Goal: Task Accomplishment & Management: Manage account settings

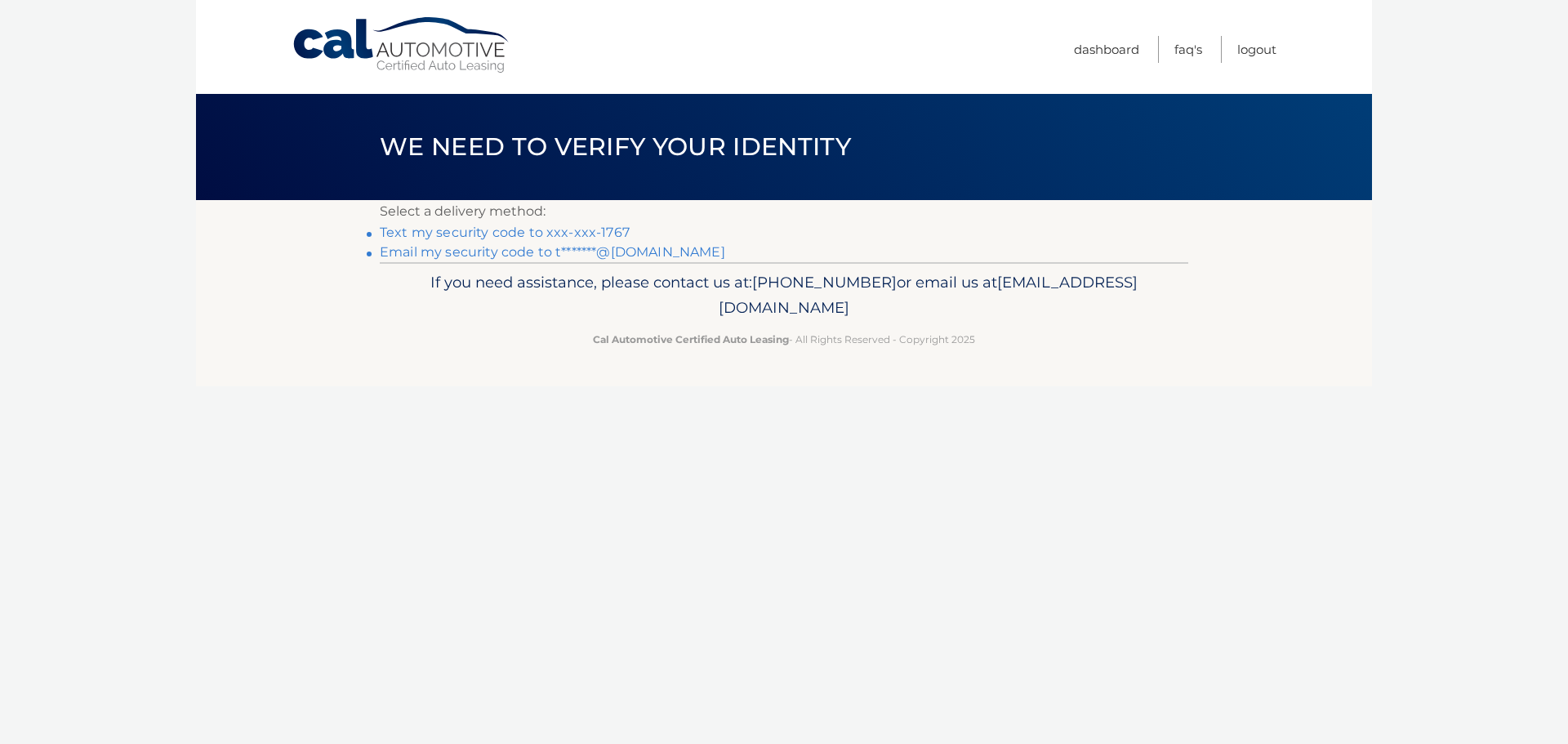
click at [573, 233] on link "Text my security code to xxx-xxx-1767" at bounding box center [504, 232] width 250 height 15
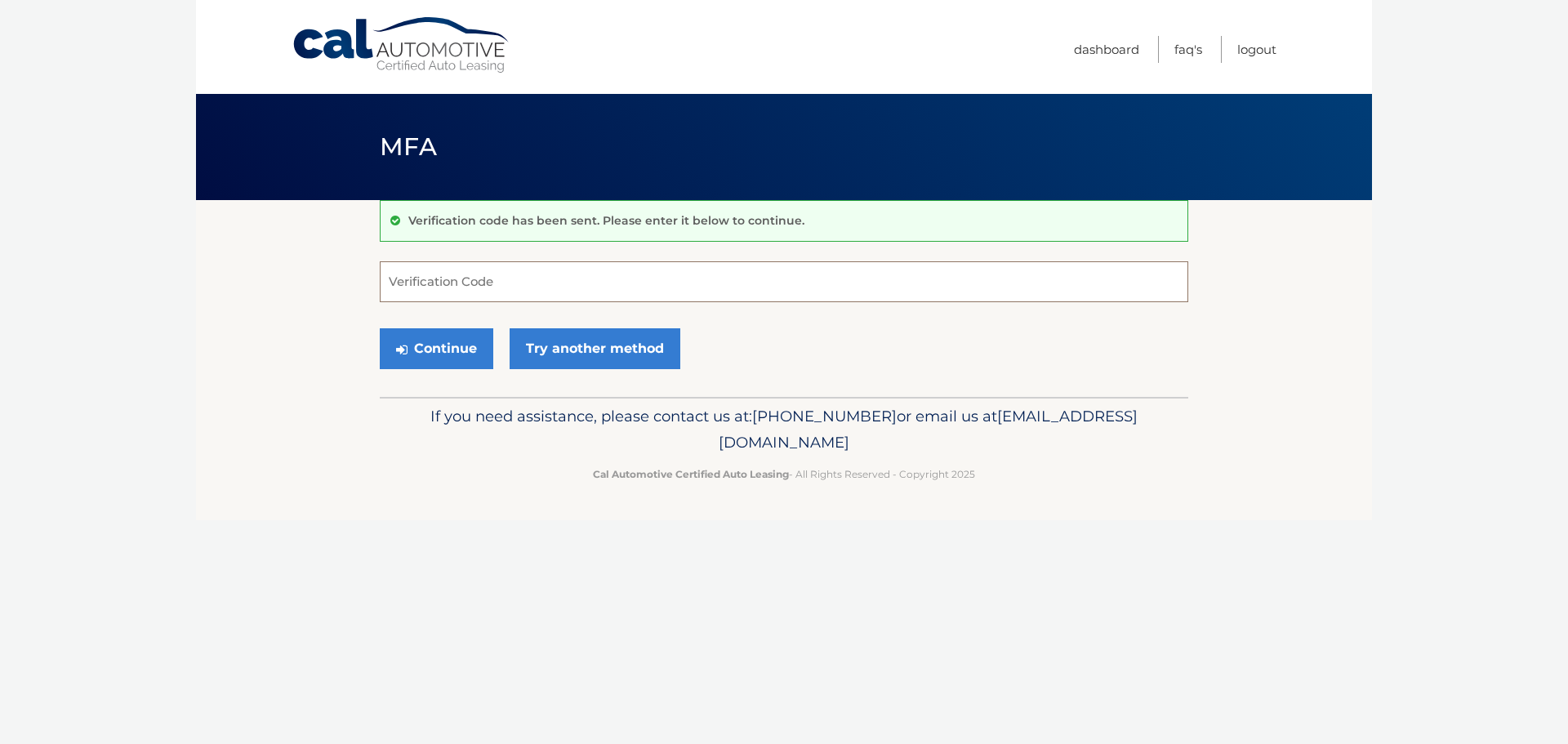
click at [458, 287] on input "Verification Code" at bounding box center [784, 281] width 809 height 41
type input "575567"
click at [454, 346] on button "Continue" at bounding box center [436, 348] width 114 height 41
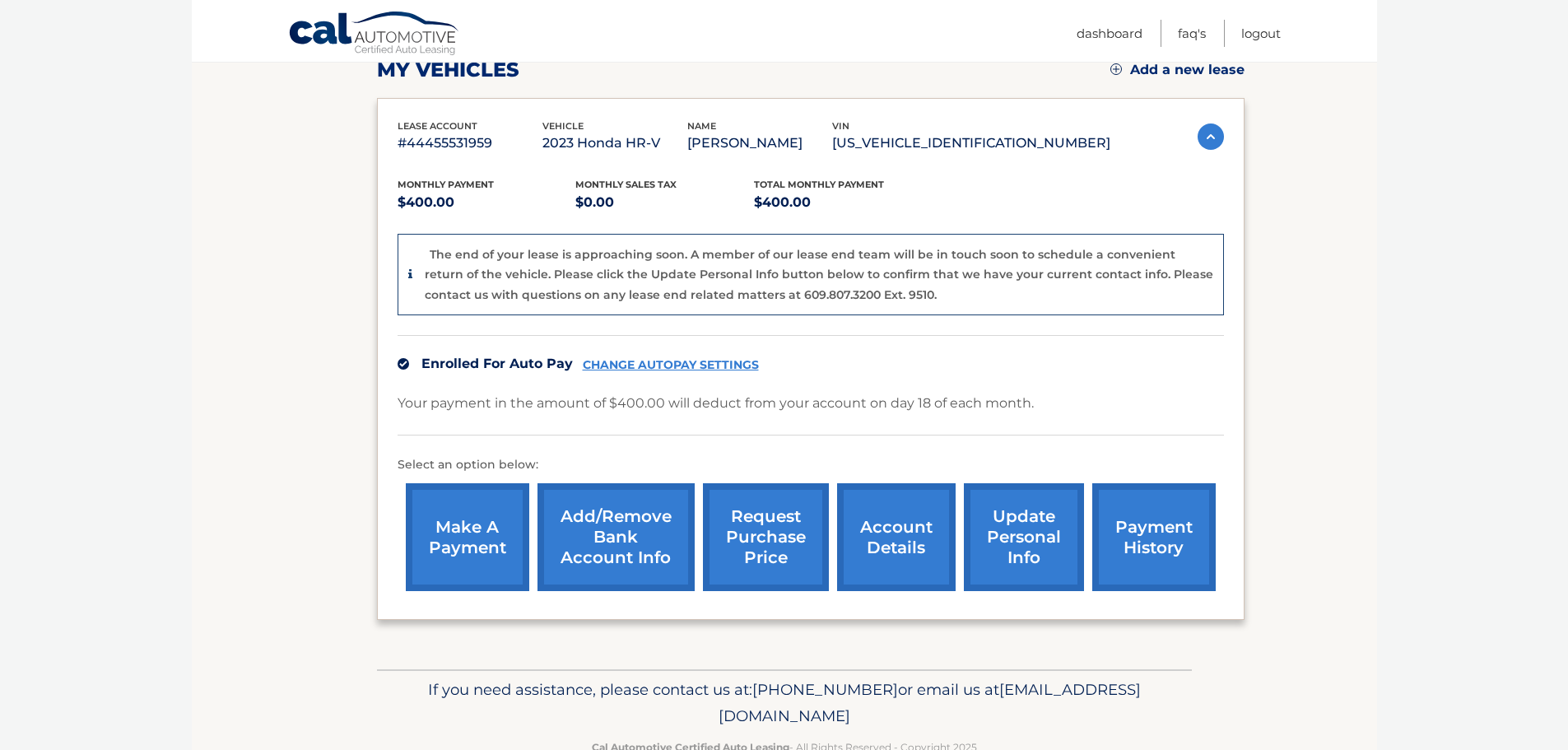
scroll to position [287, 0]
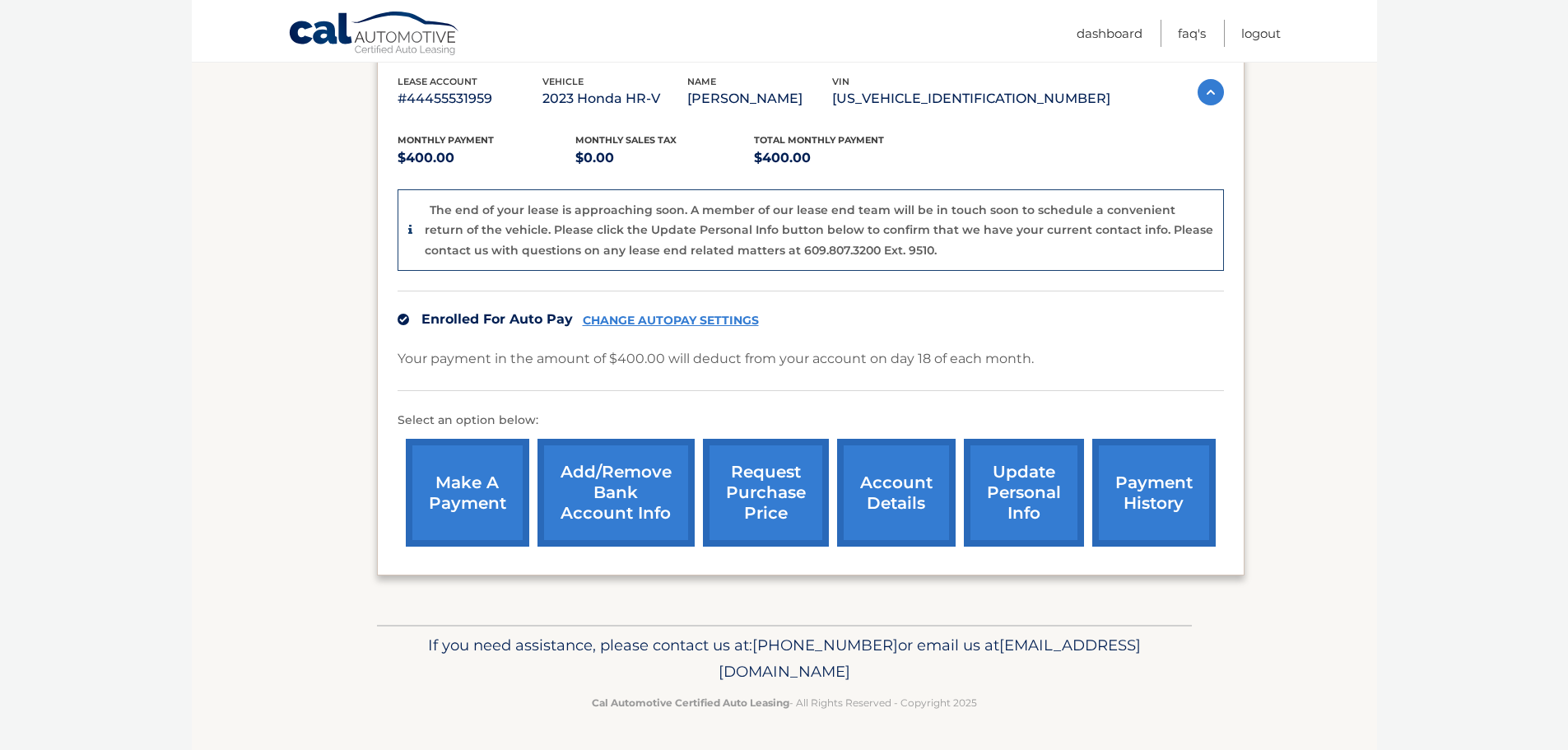
click at [1013, 483] on link "update personal info" at bounding box center [1024, 493] width 120 height 108
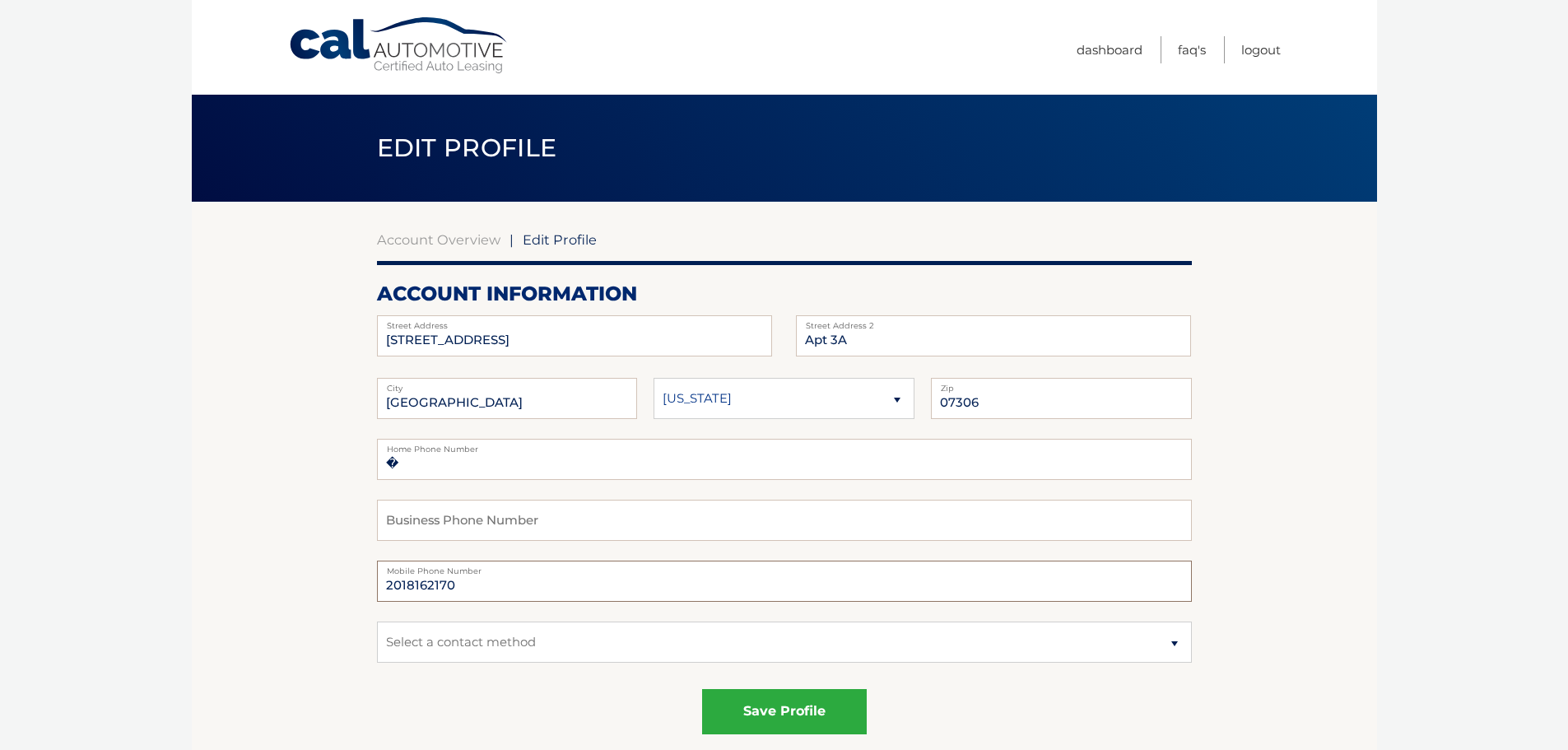
drag, startPoint x: 469, startPoint y: 584, endPoint x: 313, endPoint y: 561, distance: 157.7
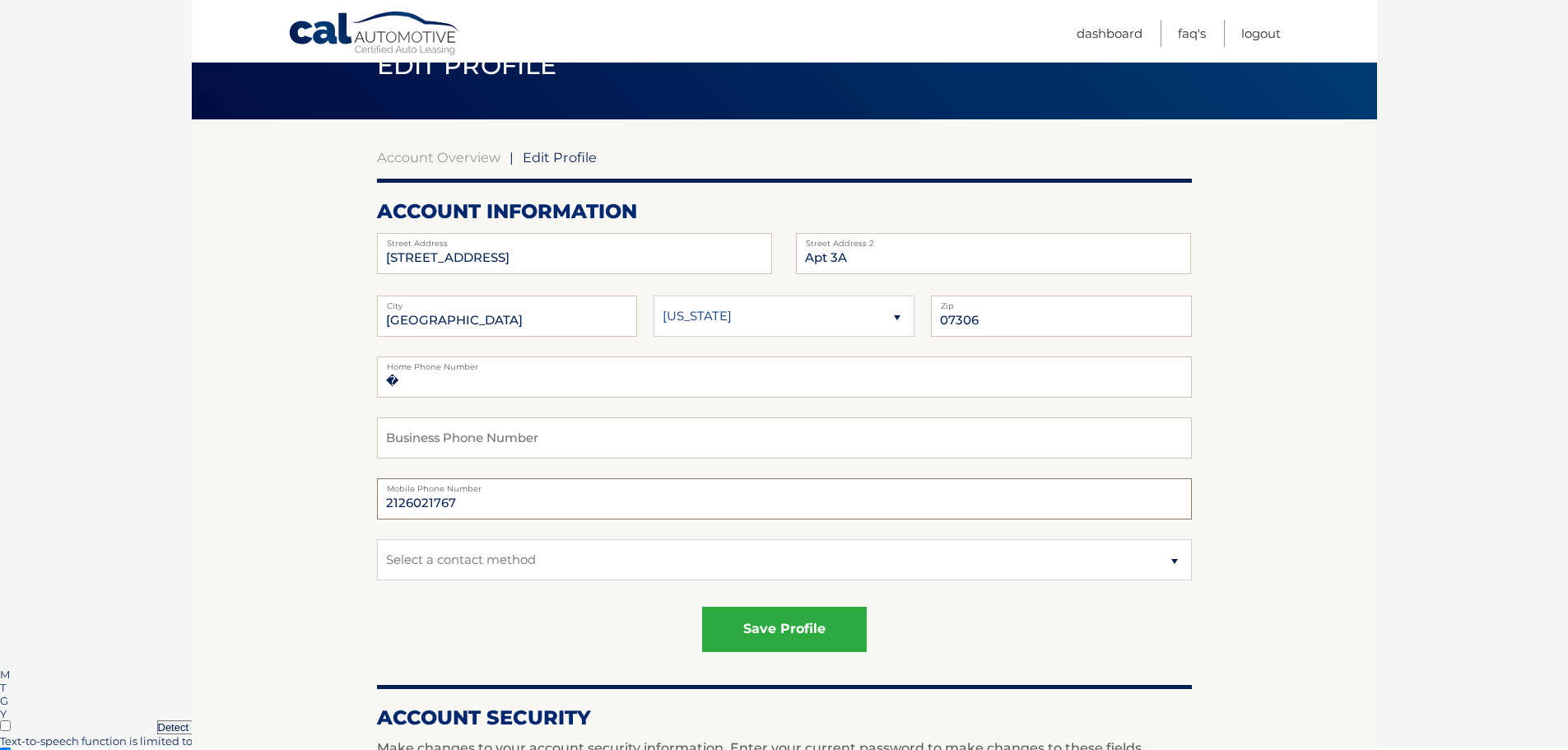
type input "2126021767"
click at [588, 554] on select "Select a contact method Mobile Home" at bounding box center [784, 560] width 815 height 41
select select "1"
click at [377, 539] on select "Select a contact method Mobile Home" at bounding box center [784, 560] width 815 height 41
click at [735, 638] on button "save profile" at bounding box center [784, 629] width 165 height 45
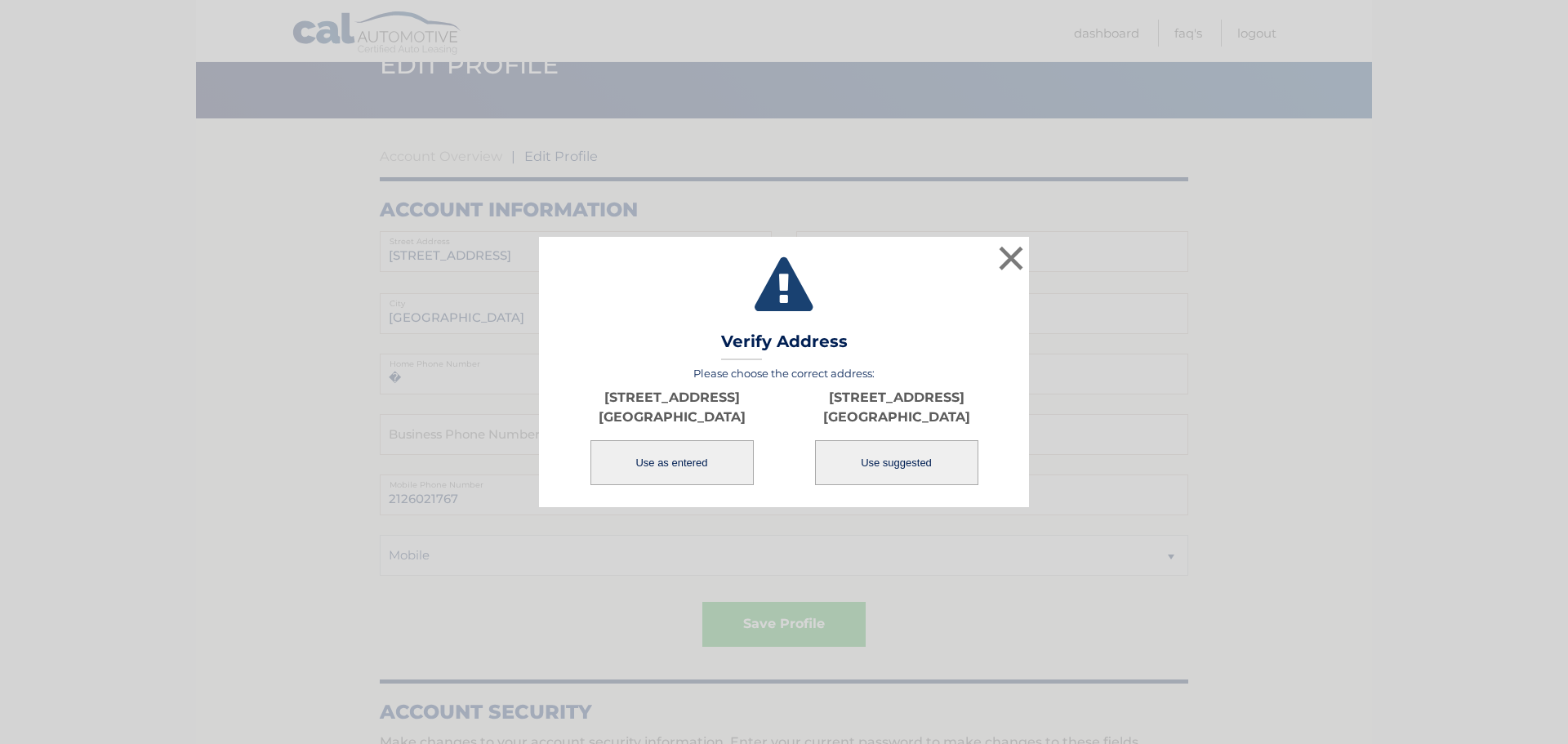
drag, startPoint x: 888, startPoint y: 460, endPoint x: 722, endPoint y: 503, distance: 171.5
click at [739, 515] on div "× Validating Verify Address Please choose the correct address: 108 Waldo Avenue…" at bounding box center [784, 372] width 1568 height 744
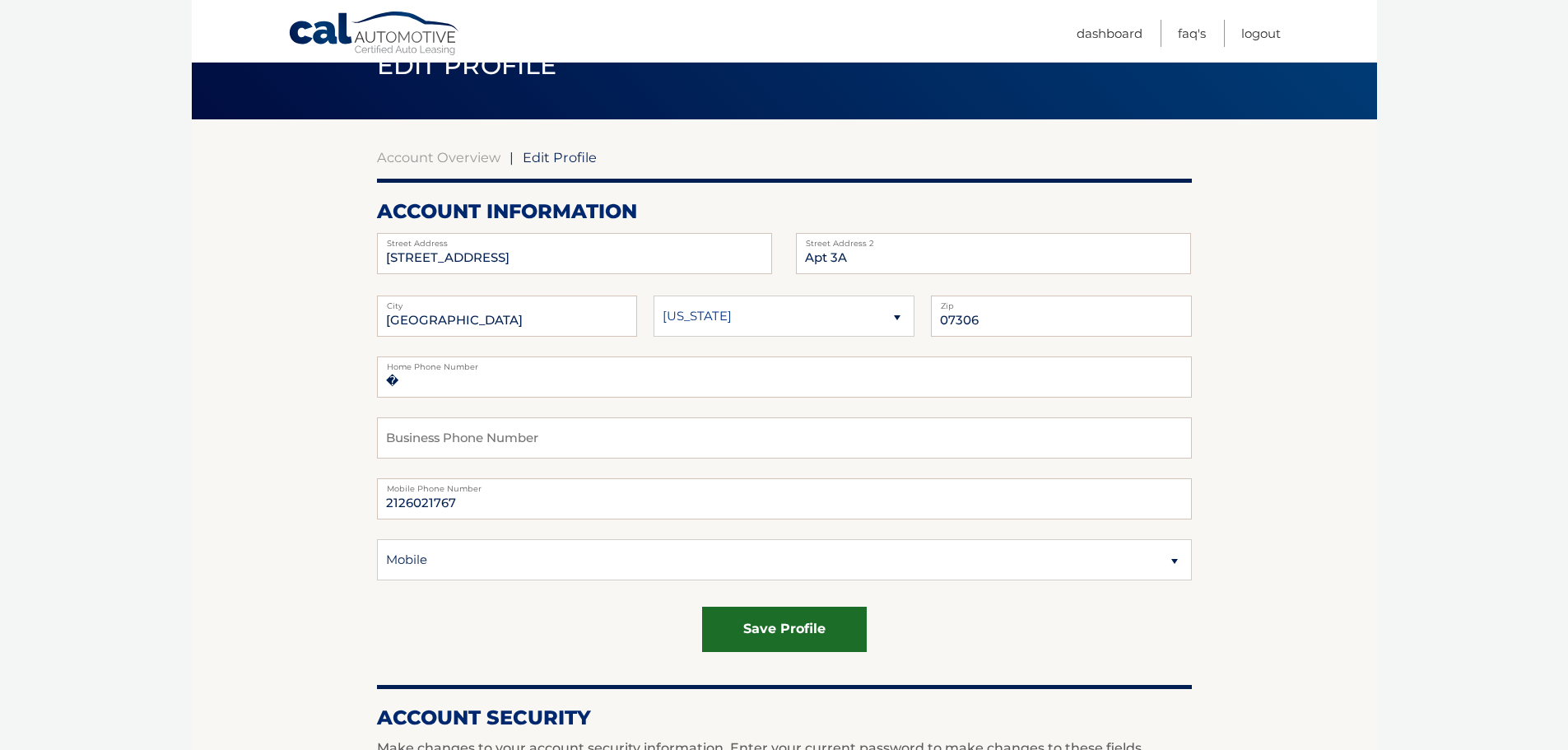
click at [772, 623] on button "save profile" at bounding box center [784, 629] width 165 height 45
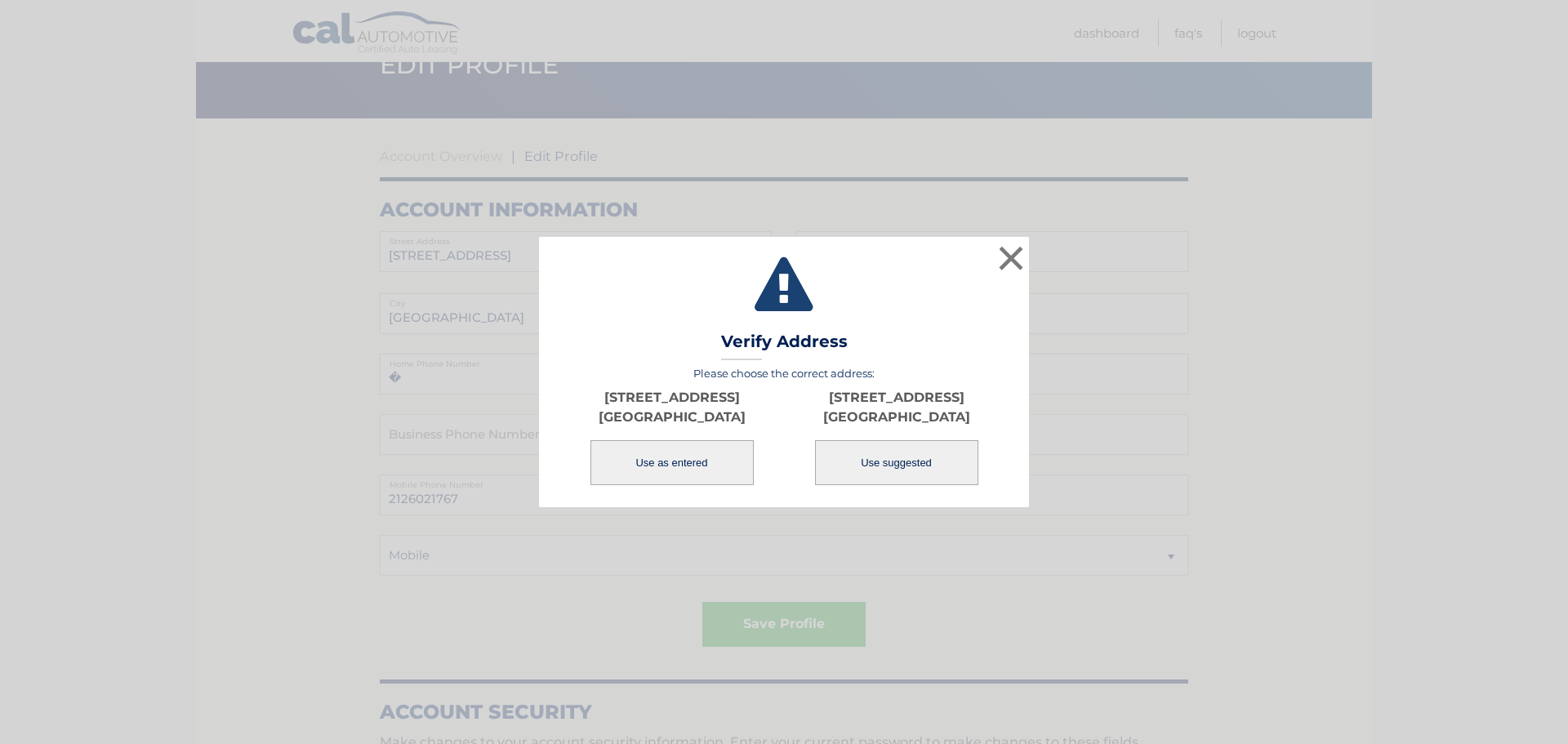
click at [702, 464] on button "Use as entered" at bounding box center [672, 462] width 164 height 45
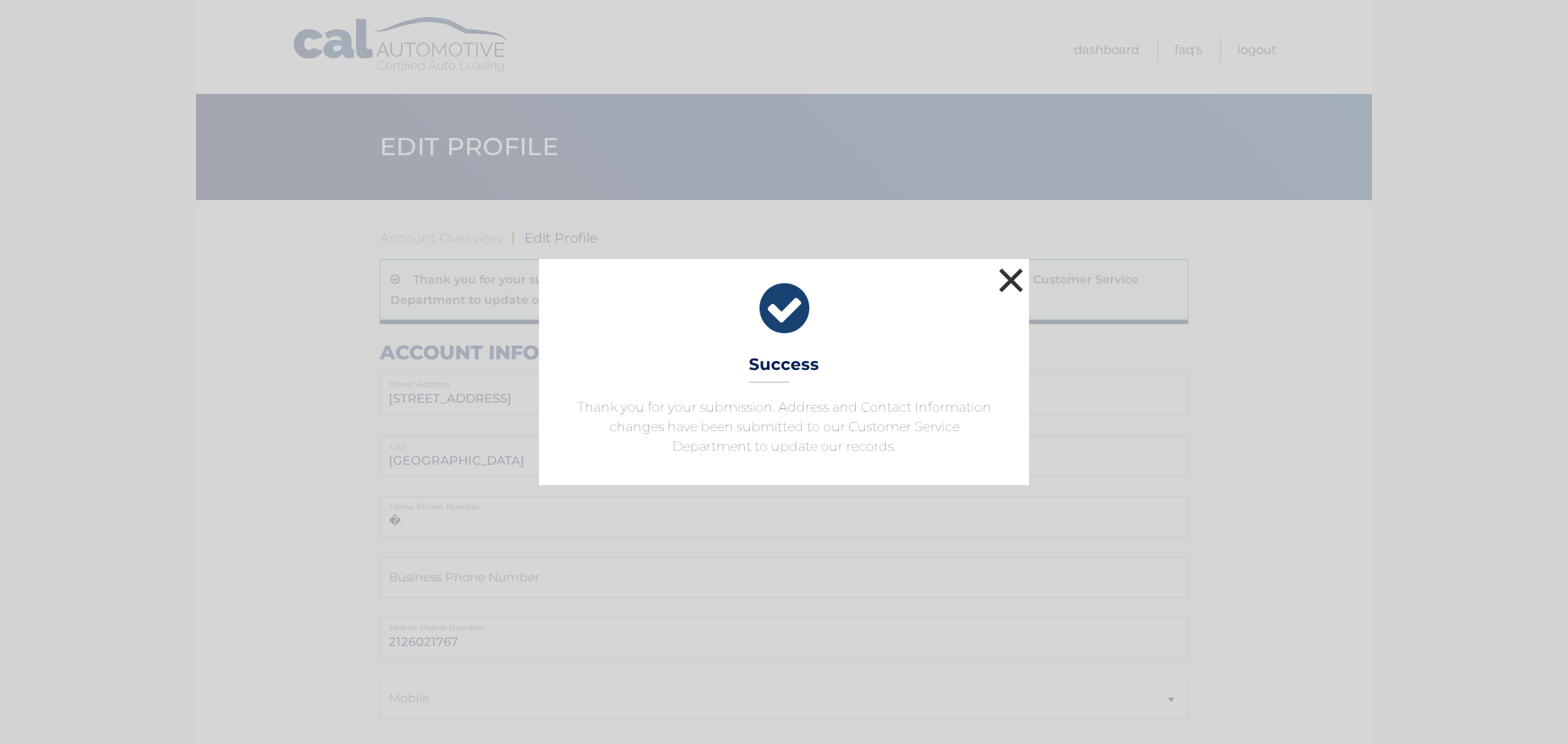
click at [1011, 280] on button "×" at bounding box center [1011, 280] width 33 height 33
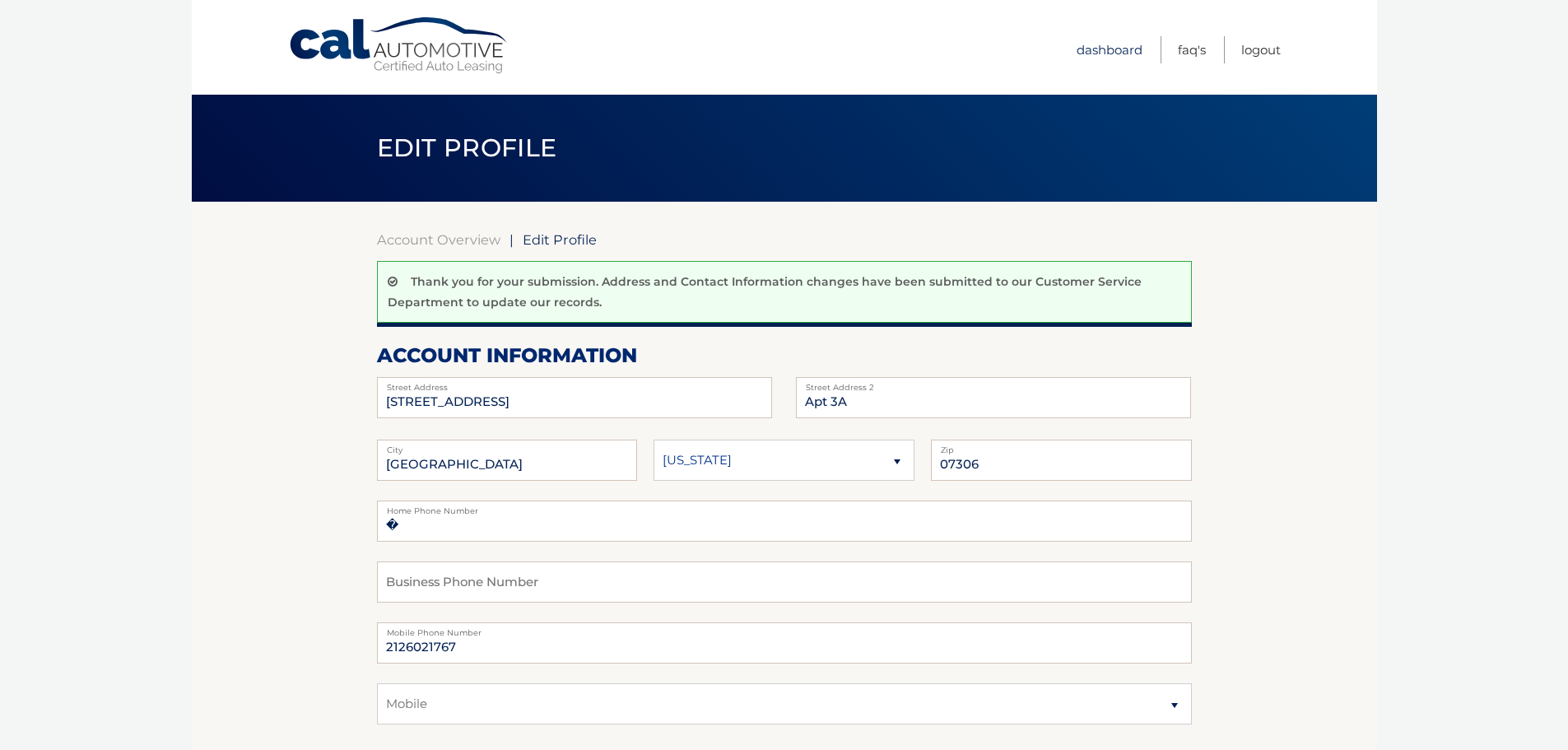
click at [1113, 45] on link "Dashboard" at bounding box center [1109, 50] width 66 height 27
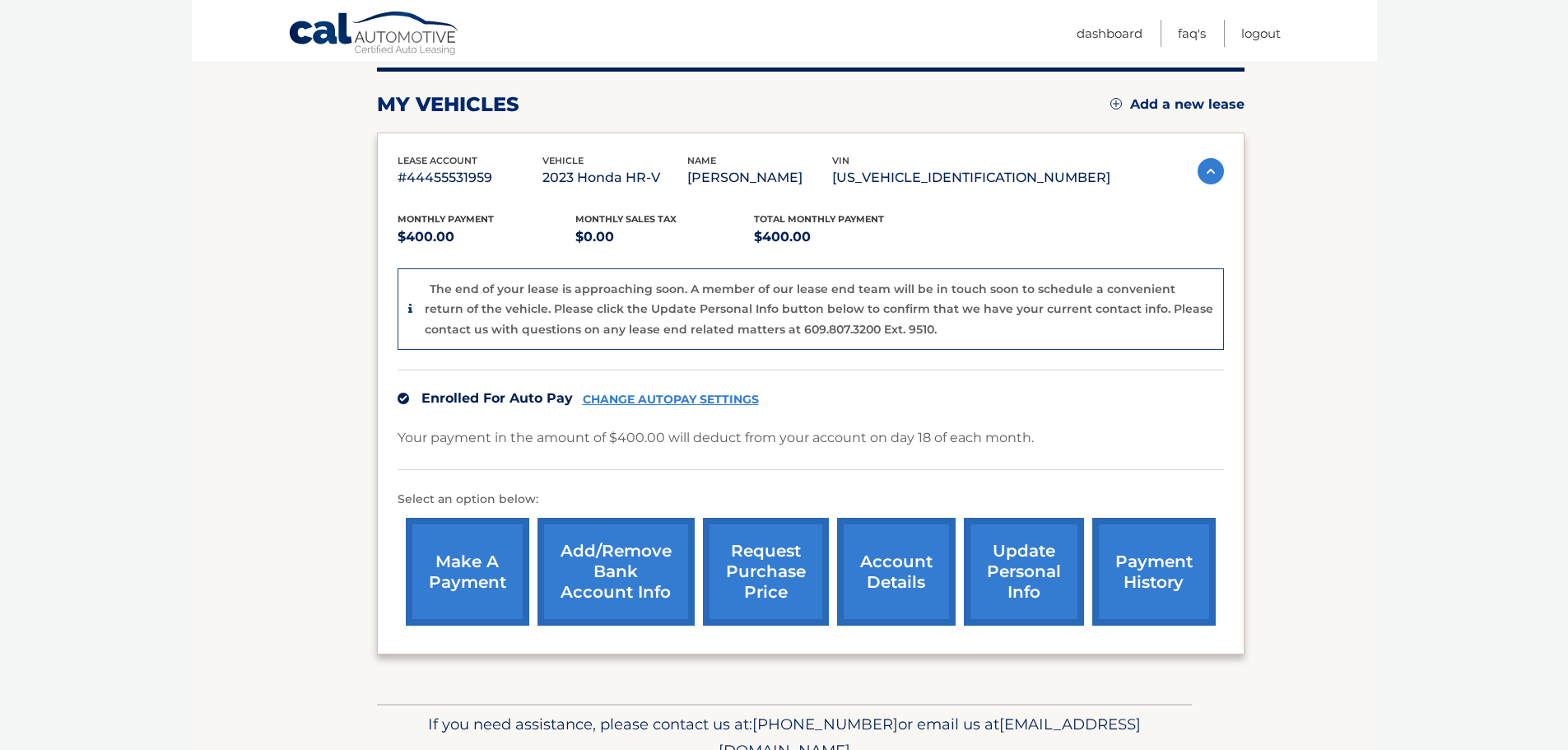
scroll to position [247, 0]
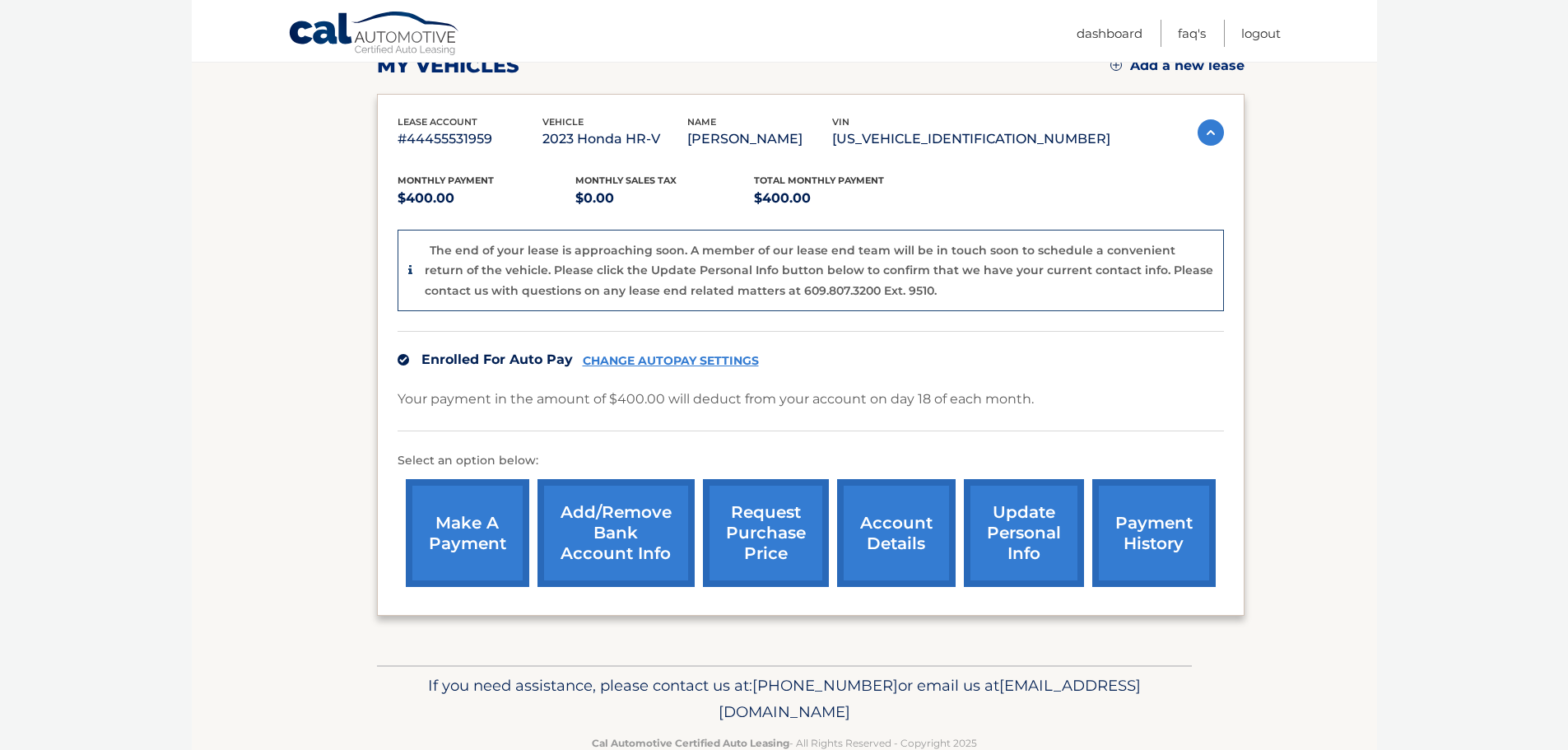
click at [1159, 540] on link "payment history" at bounding box center [1154, 533] width 124 height 108
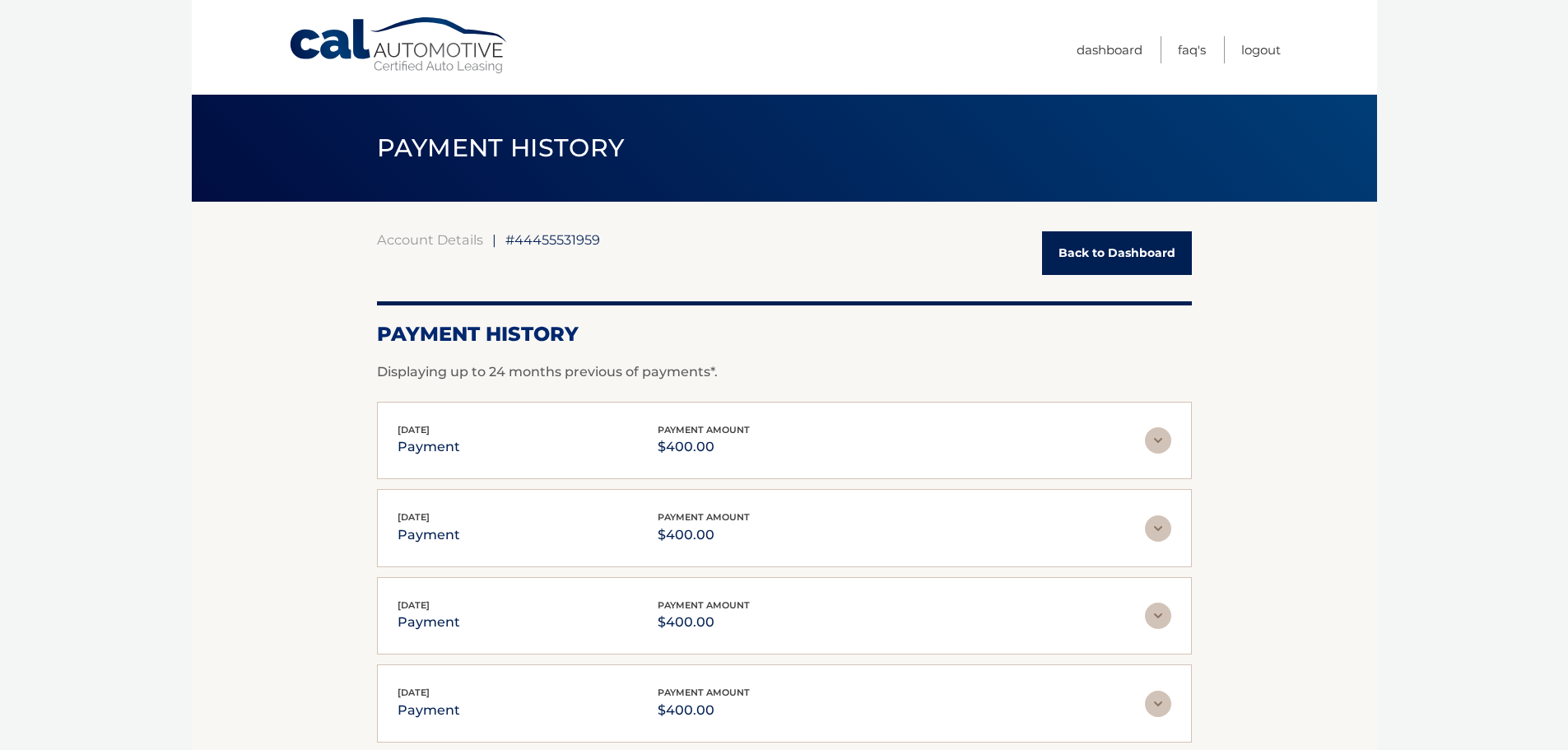
click at [1083, 259] on link "Back to Dashboard" at bounding box center [1117, 253] width 150 height 44
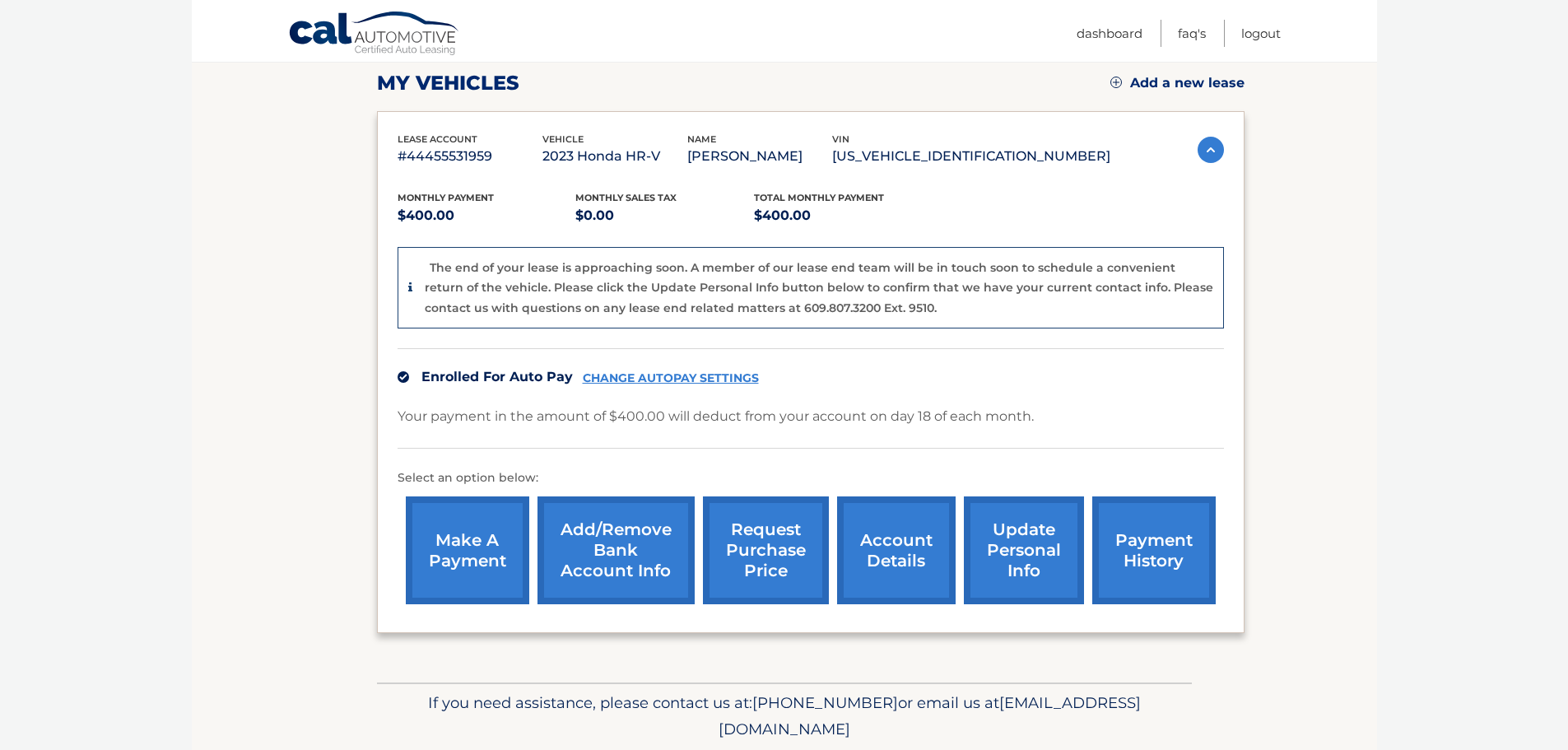
scroll to position [205, 0]
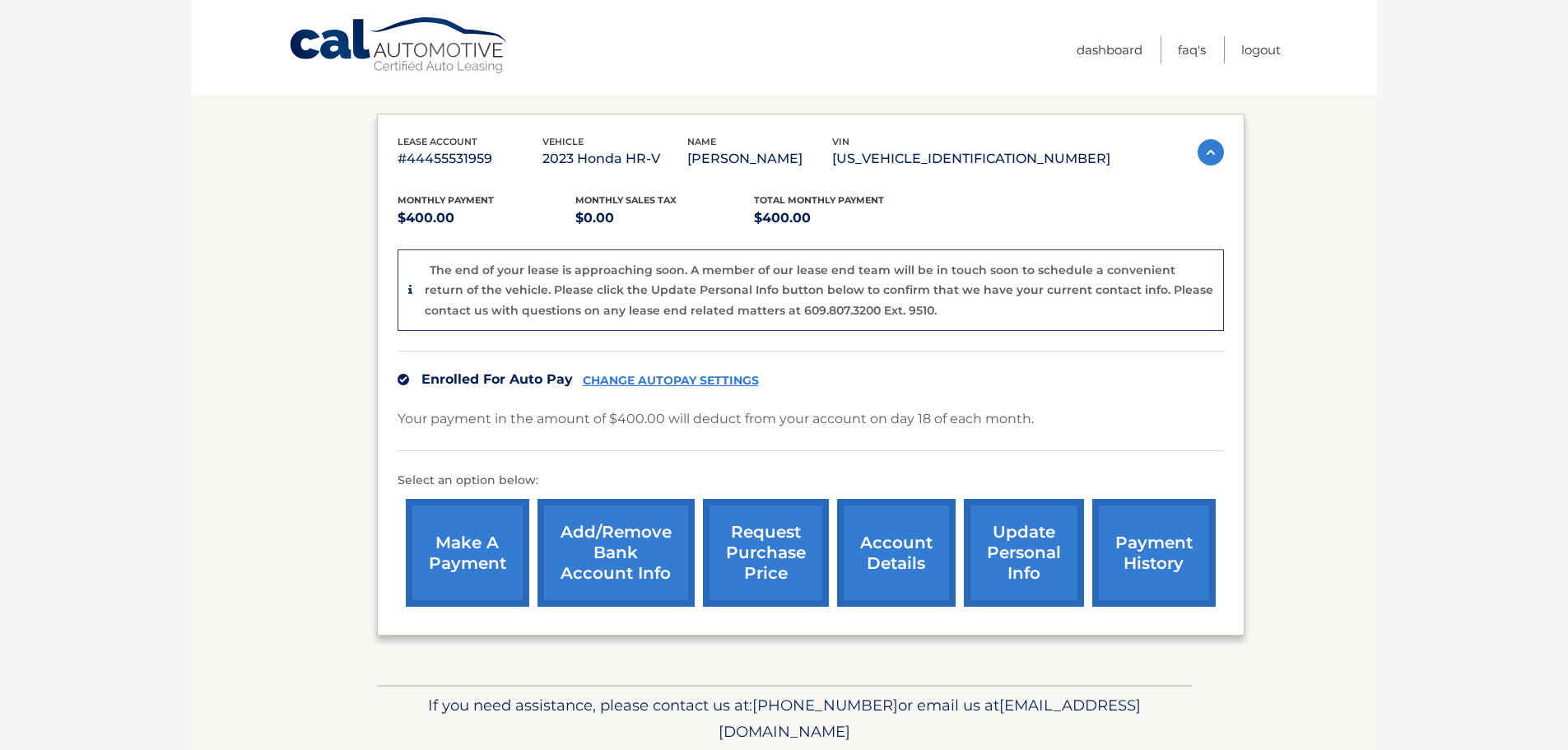
scroll to position [287, 0]
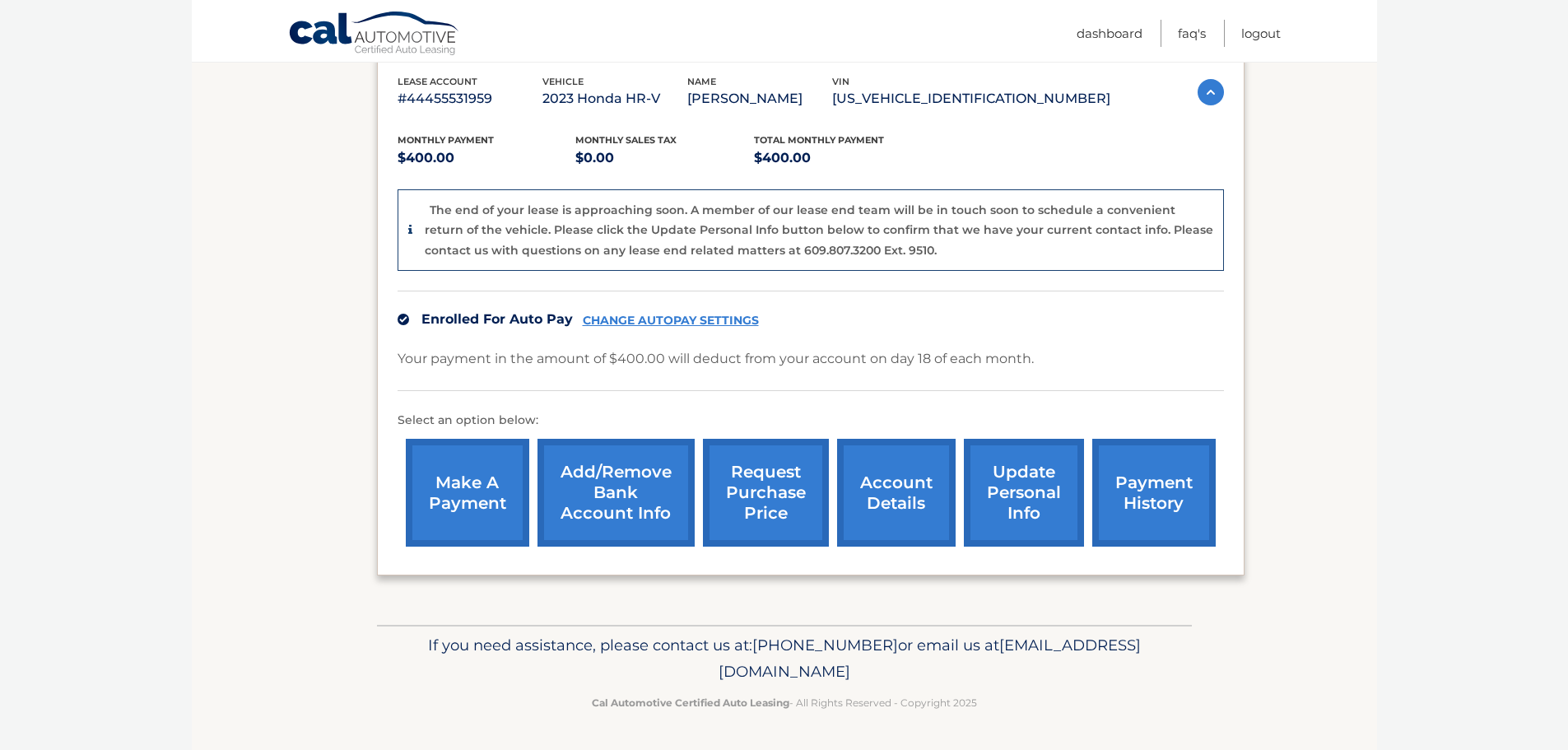
click at [913, 522] on link "account details" at bounding box center [896, 493] width 119 height 108
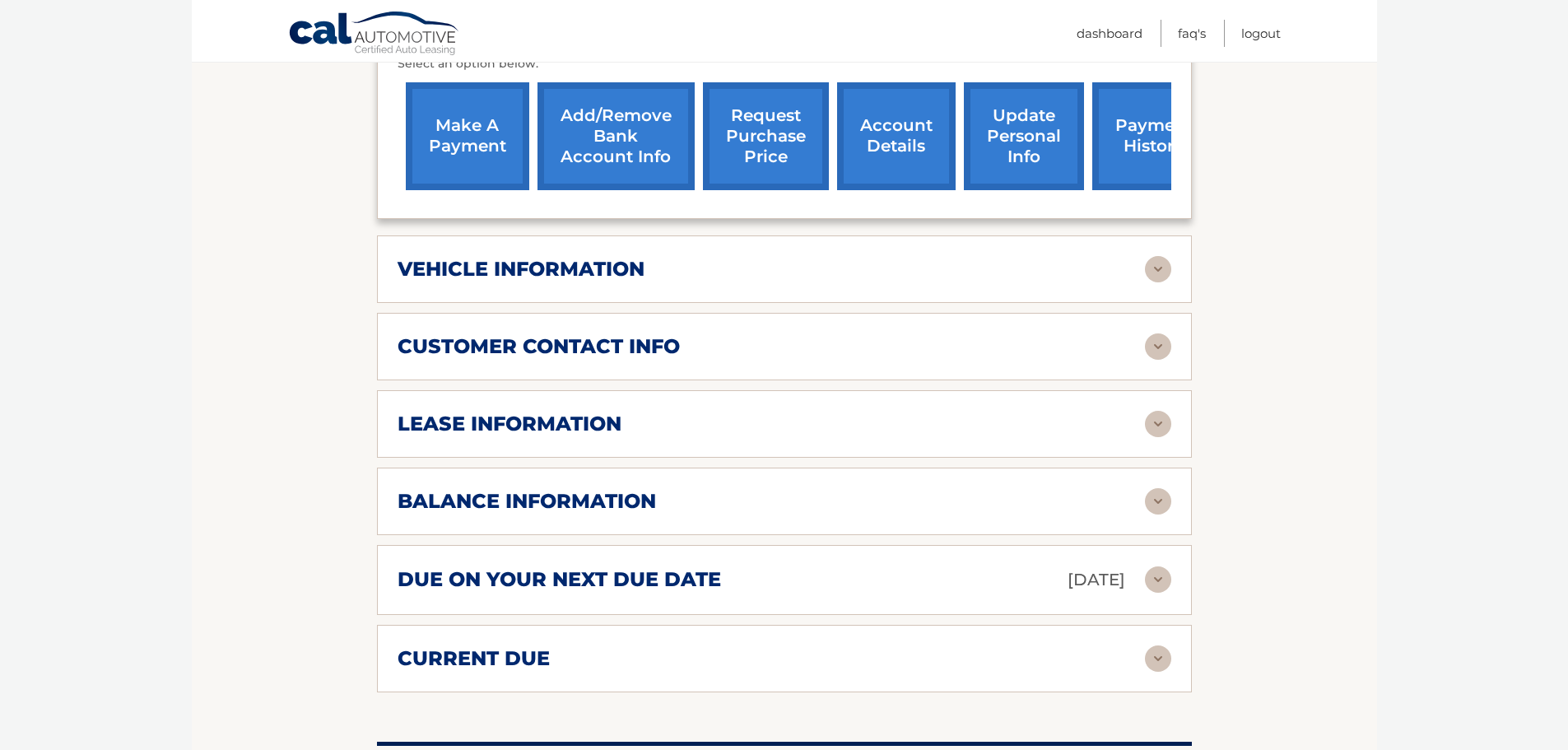
scroll to position [659, 0]
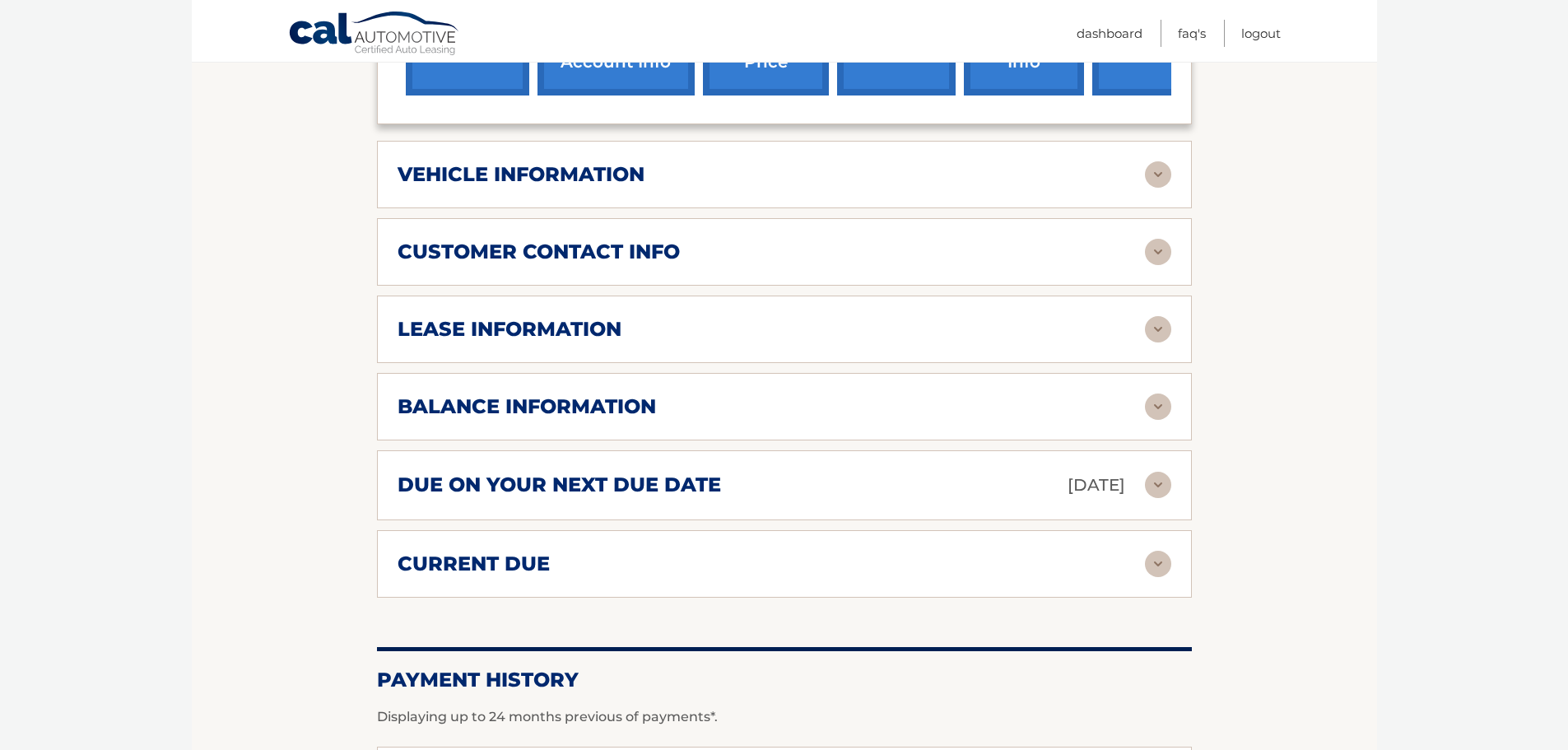
click at [1134, 177] on div "vehicle information" at bounding box center [771, 174] width 748 height 25
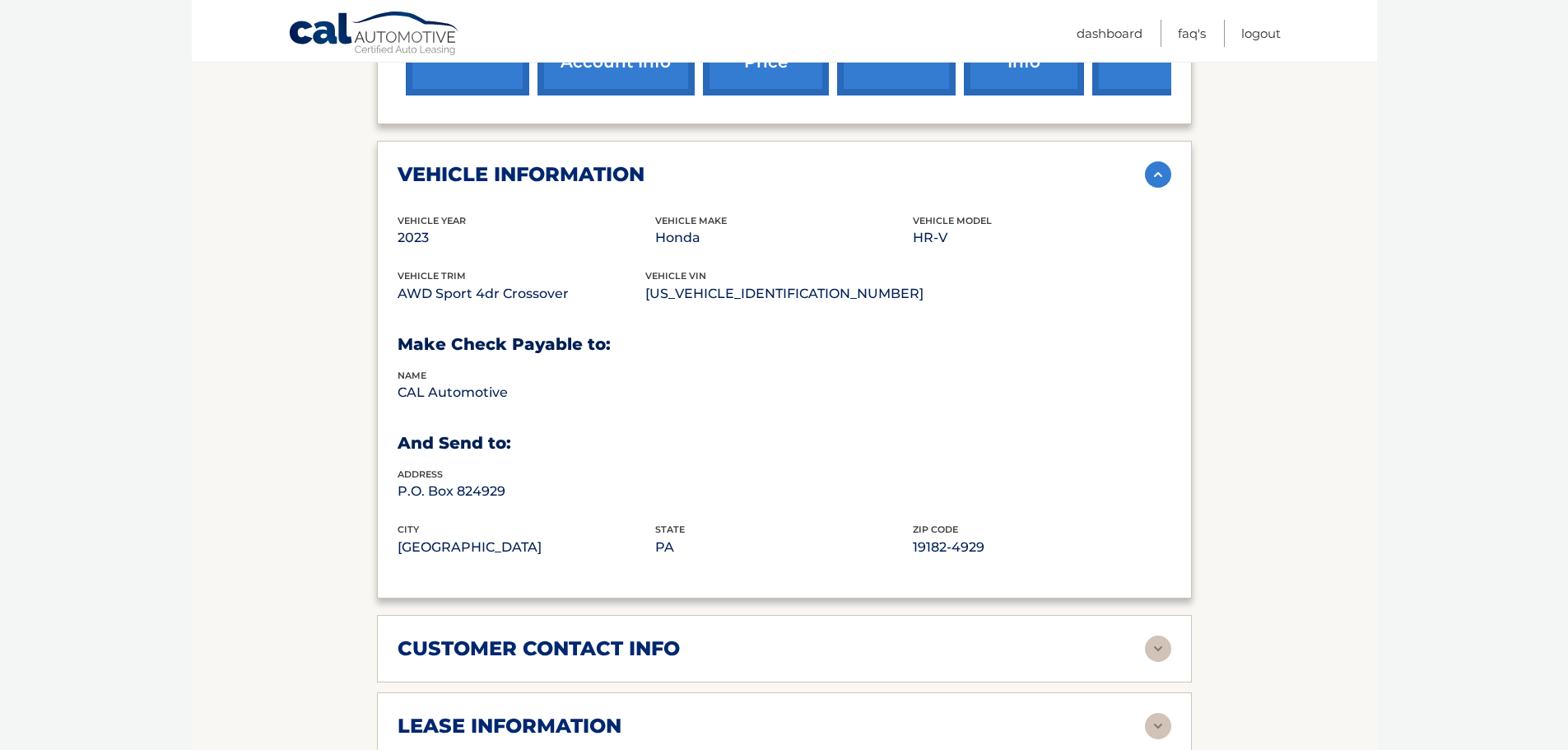
click at [1134, 177] on div "vehicle information" at bounding box center [771, 174] width 748 height 25
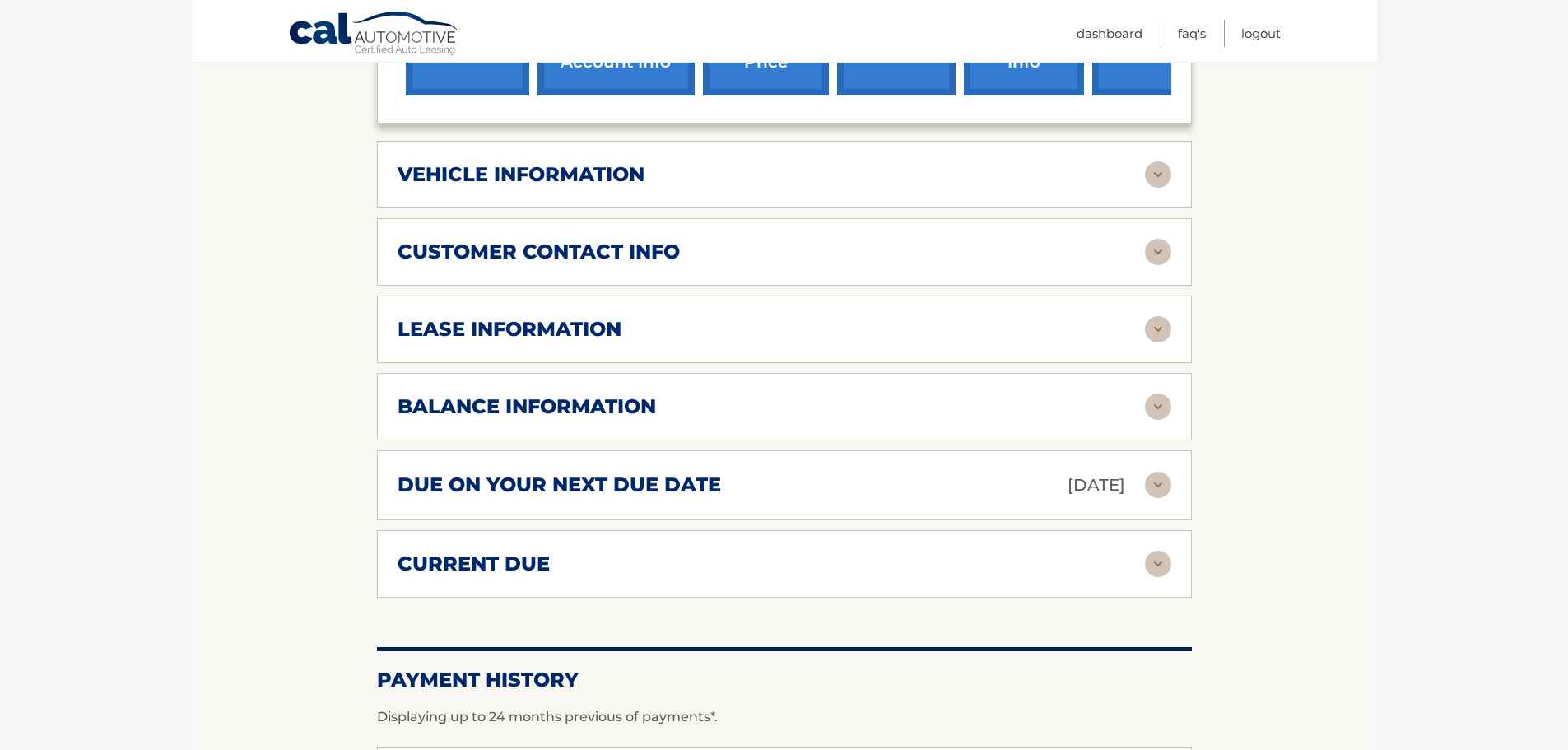
click at [868, 161] on div "vehicle information" at bounding box center [784, 174] width 774 height 26
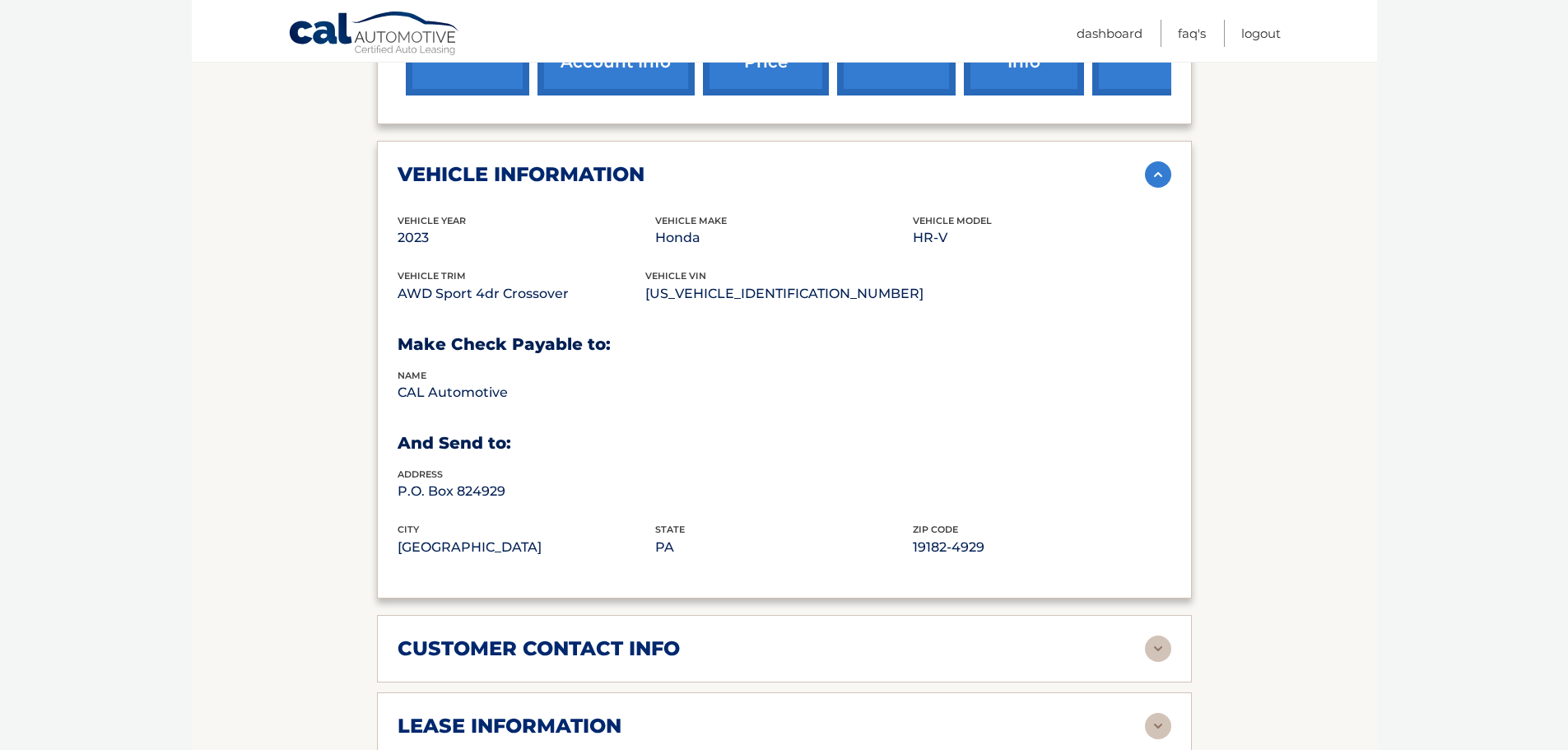
click at [868, 161] on div "vehicle information" at bounding box center [784, 174] width 774 height 26
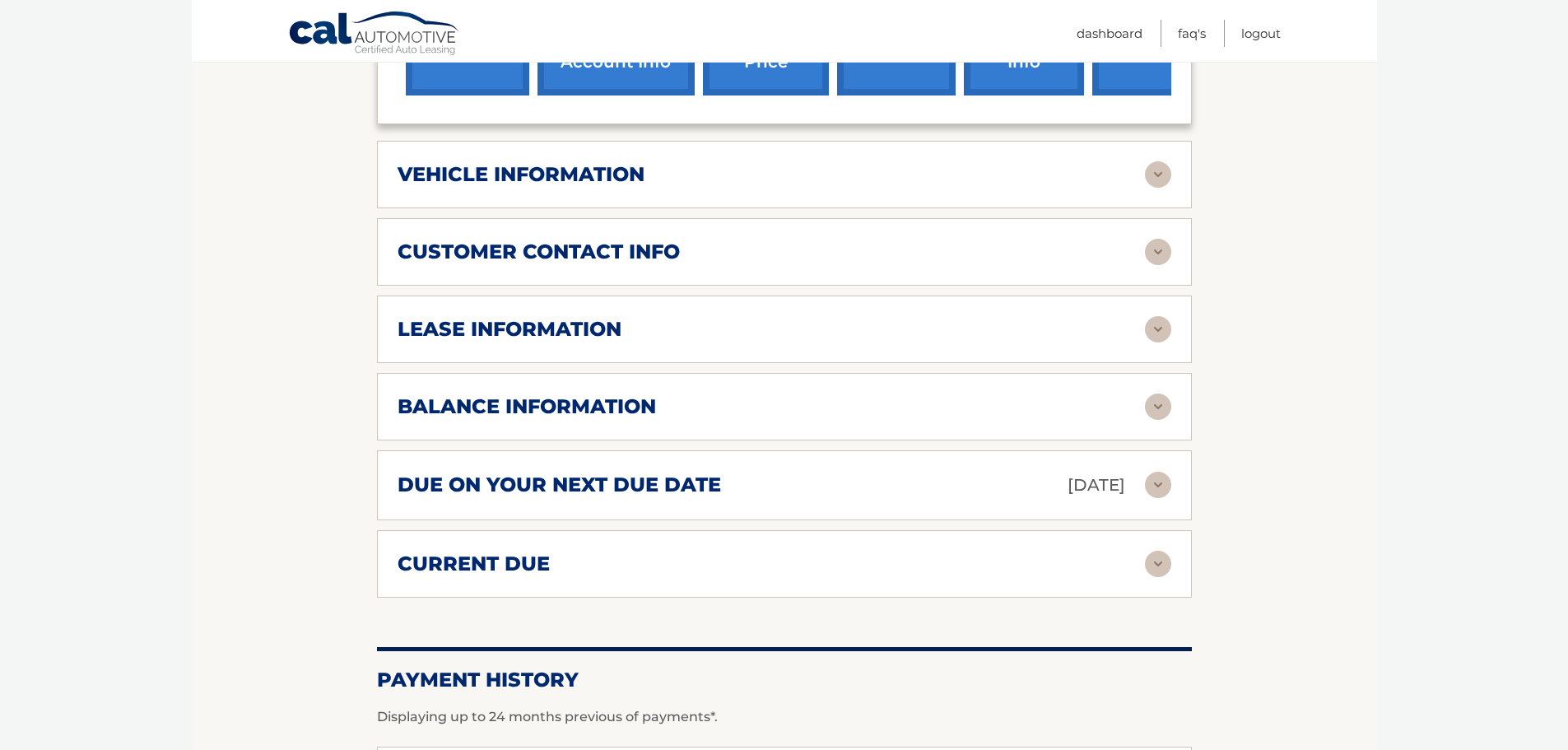
click at [740, 162] on div "vehicle information" at bounding box center [771, 174] width 748 height 25
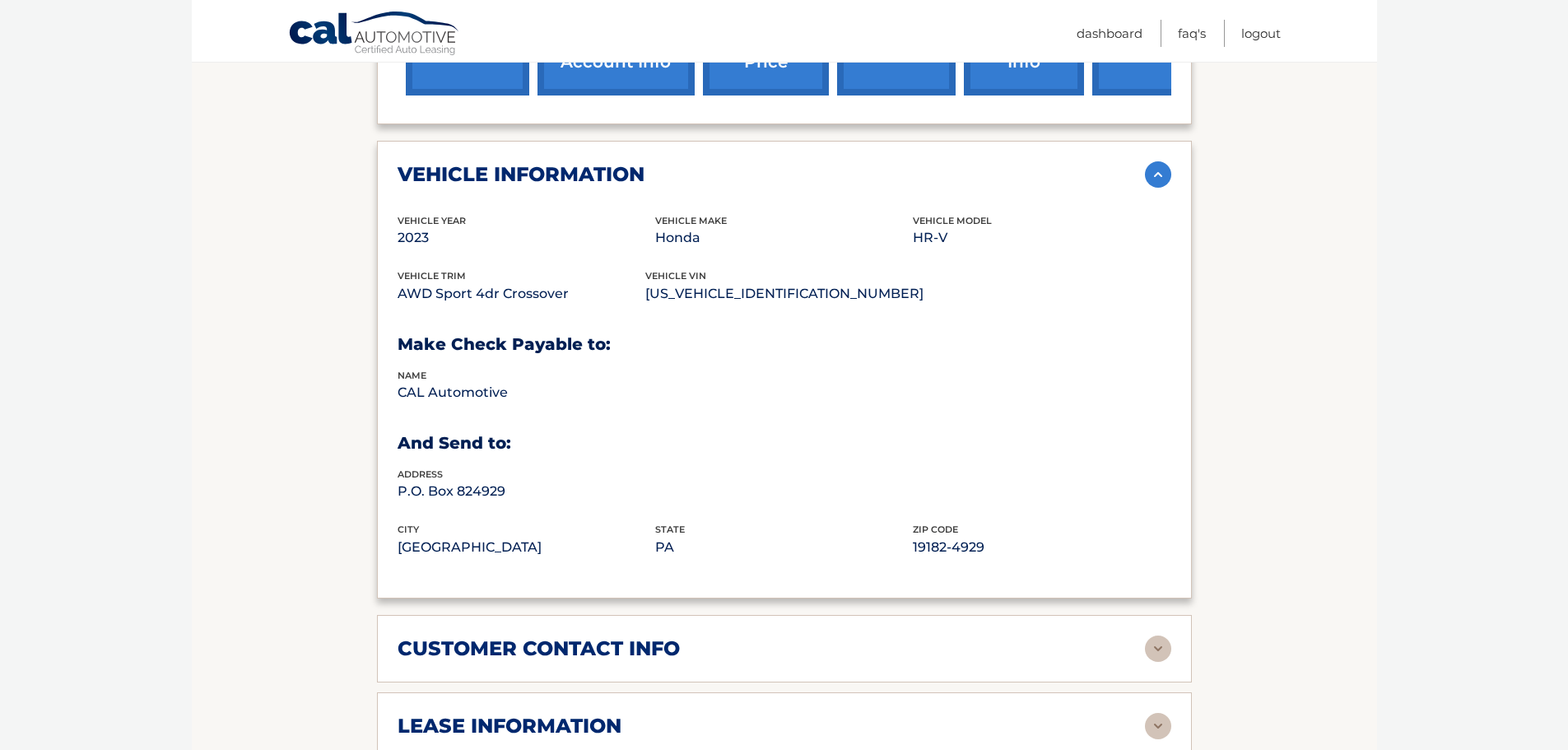
click at [740, 162] on div "vehicle information" at bounding box center [771, 174] width 748 height 25
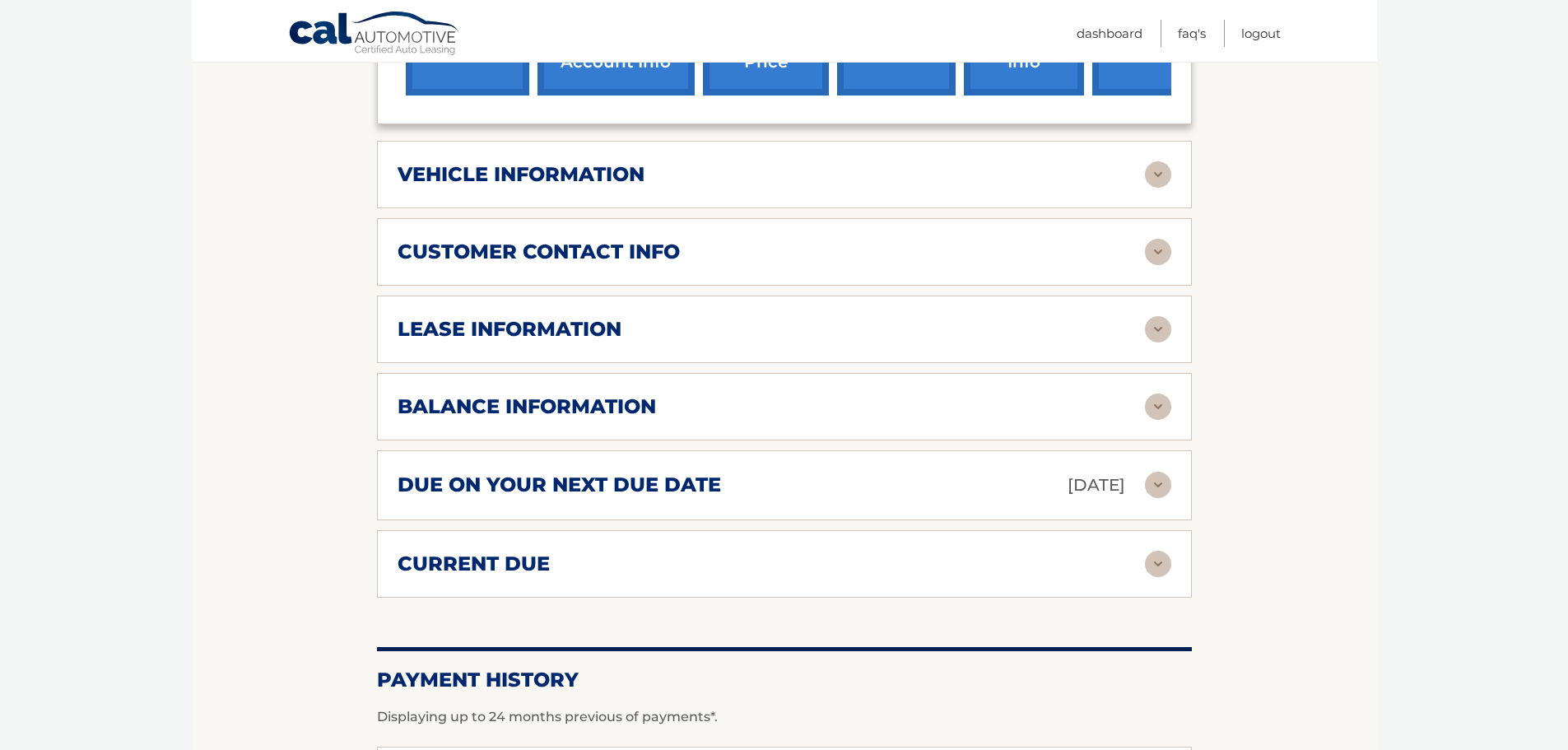
click at [694, 252] on div "customer contact info" at bounding box center [771, 251] width 748 height 25
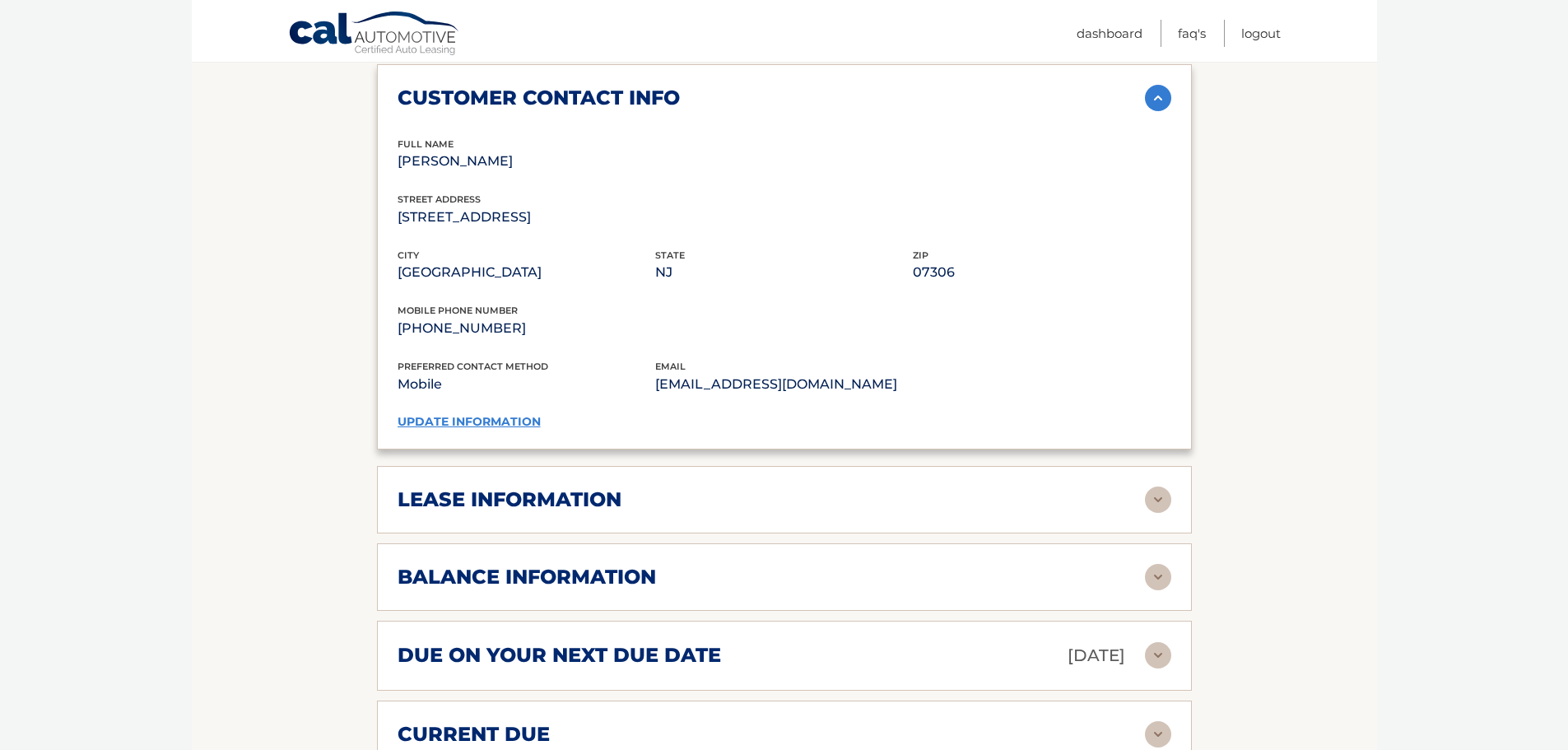
scroll to position [823, 0]
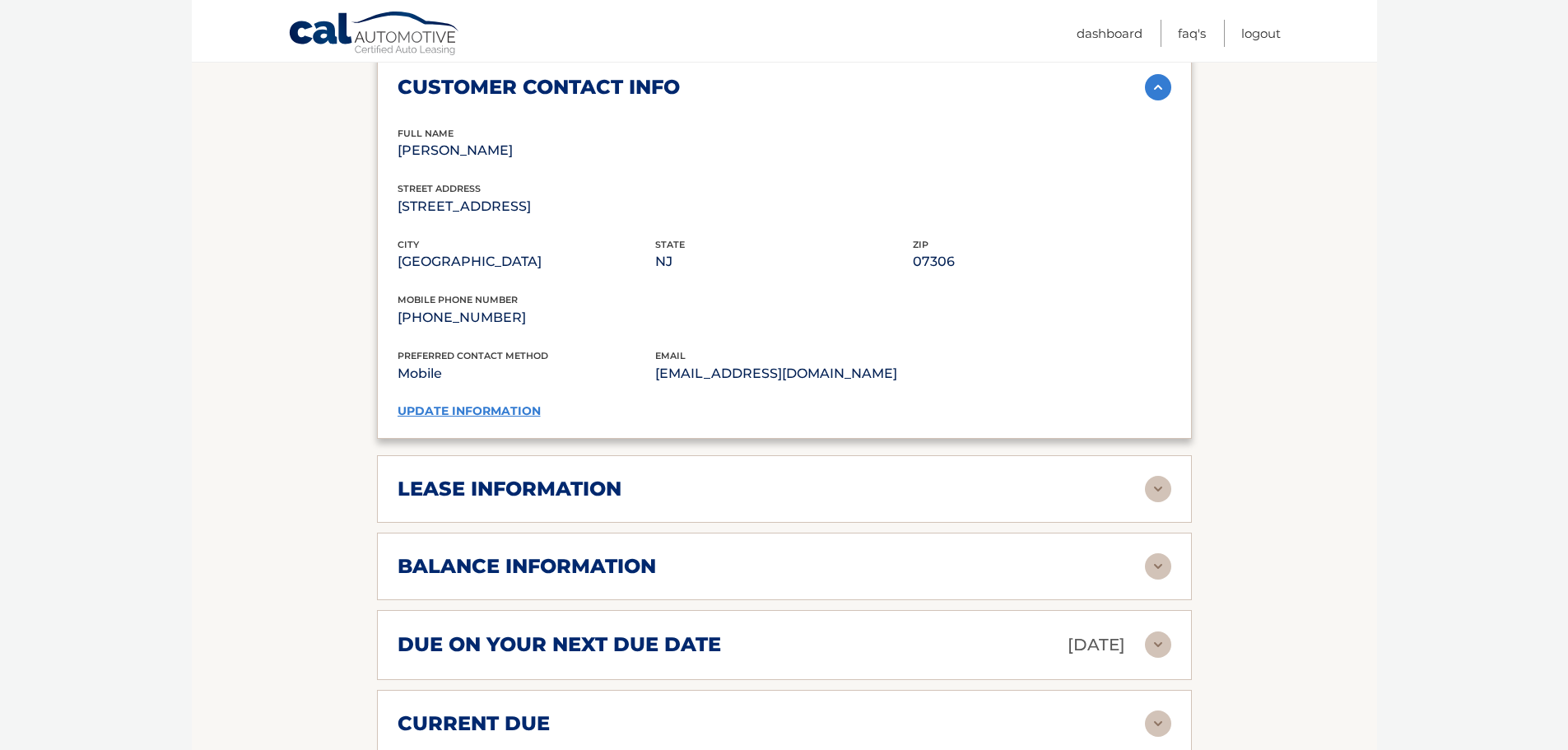
click at [683, 483] on div "lease information" at bounding box center [771, 489] width 748 height 25
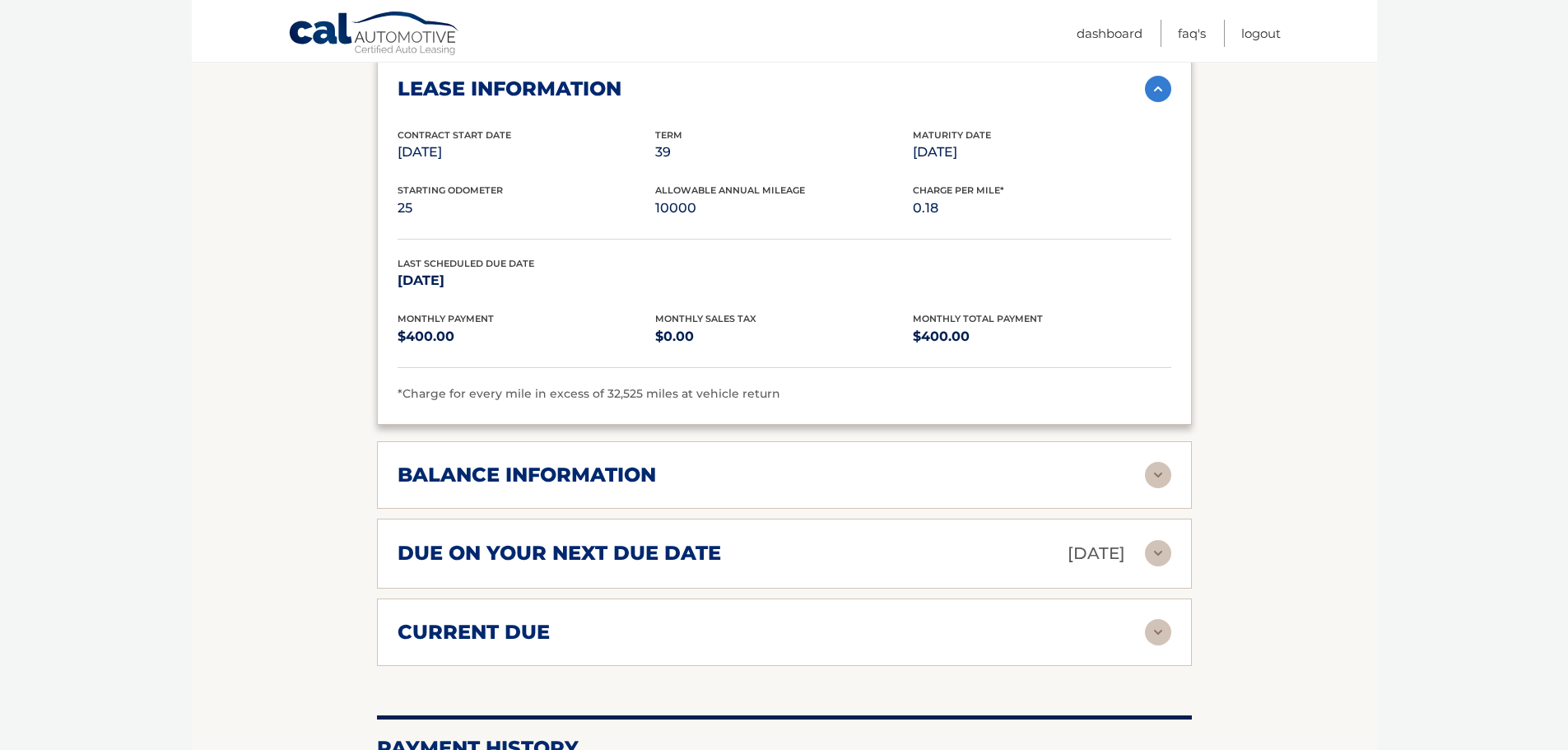
scroll to position [1234, 0]
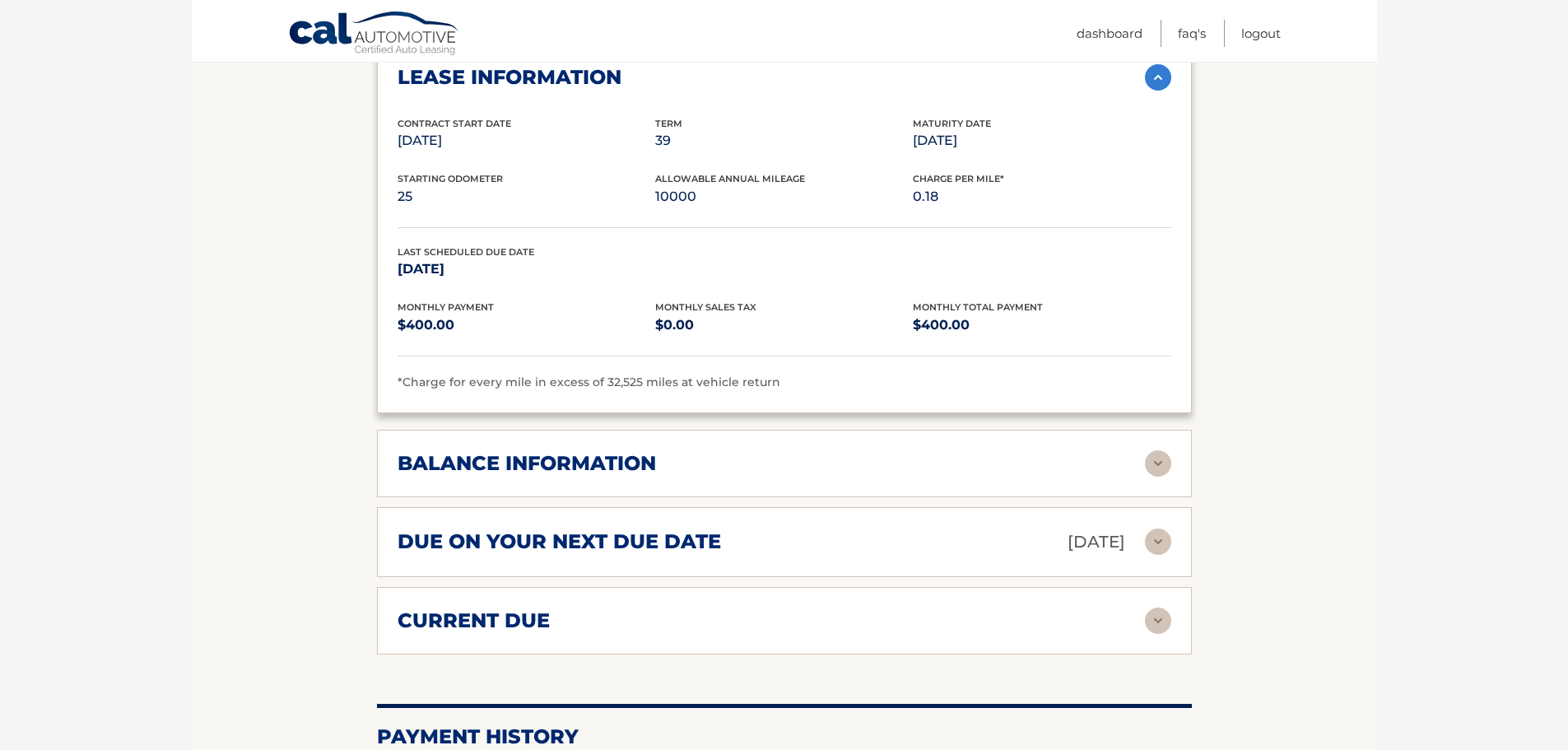
click at [792, 443] on div "balance information Payments Received 38 Payments Remaining 1 Next Payment will…" at bounding box center [784, 463] width 815 height 67
click at [926, 453] on div "balance information" at bounding box center [771, 463] width 748 height 25
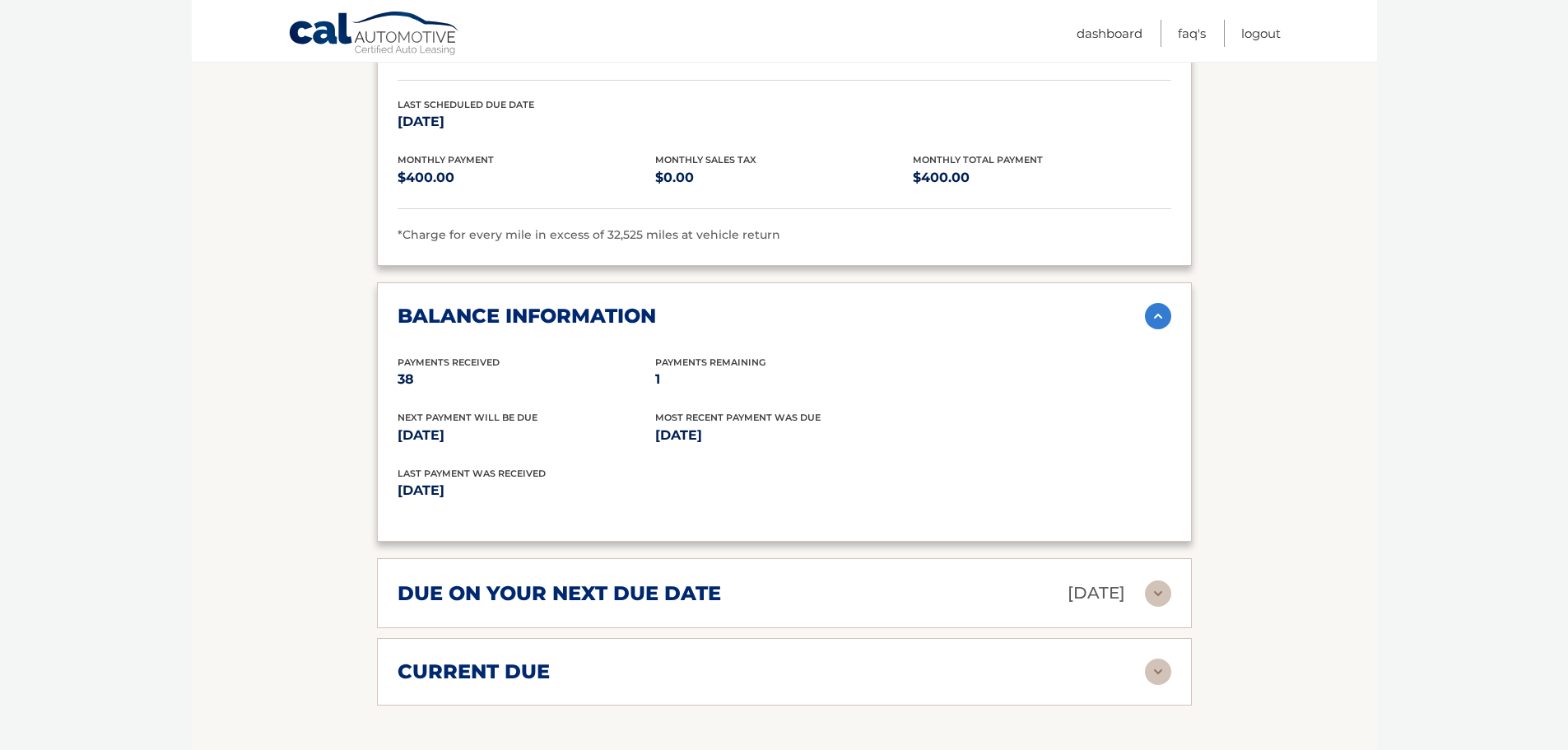
scroll to position [1481, 0]
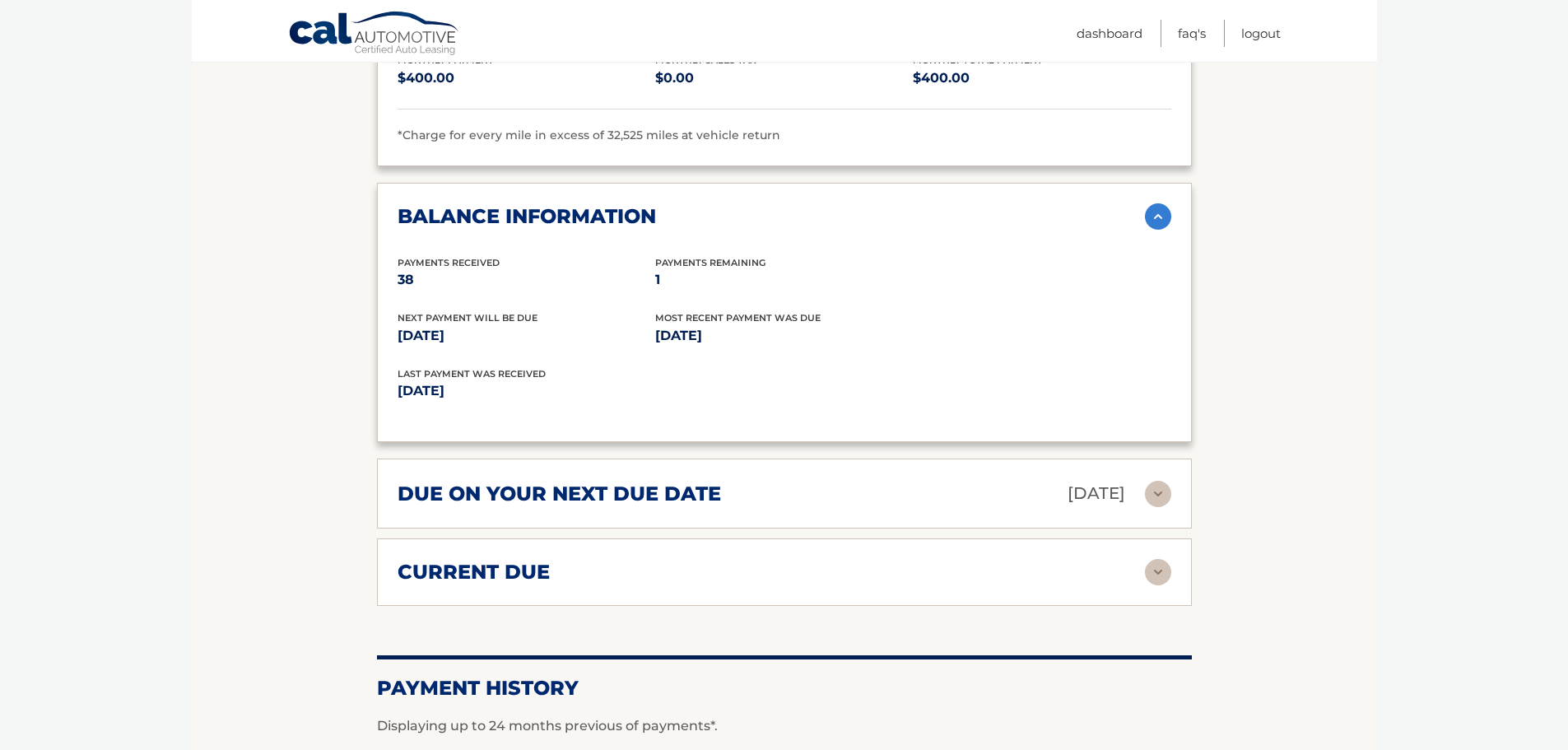
click at [841, 486] on div "due on your next due date [DATE]" at bounding box center [771, 494] width 748 height 29
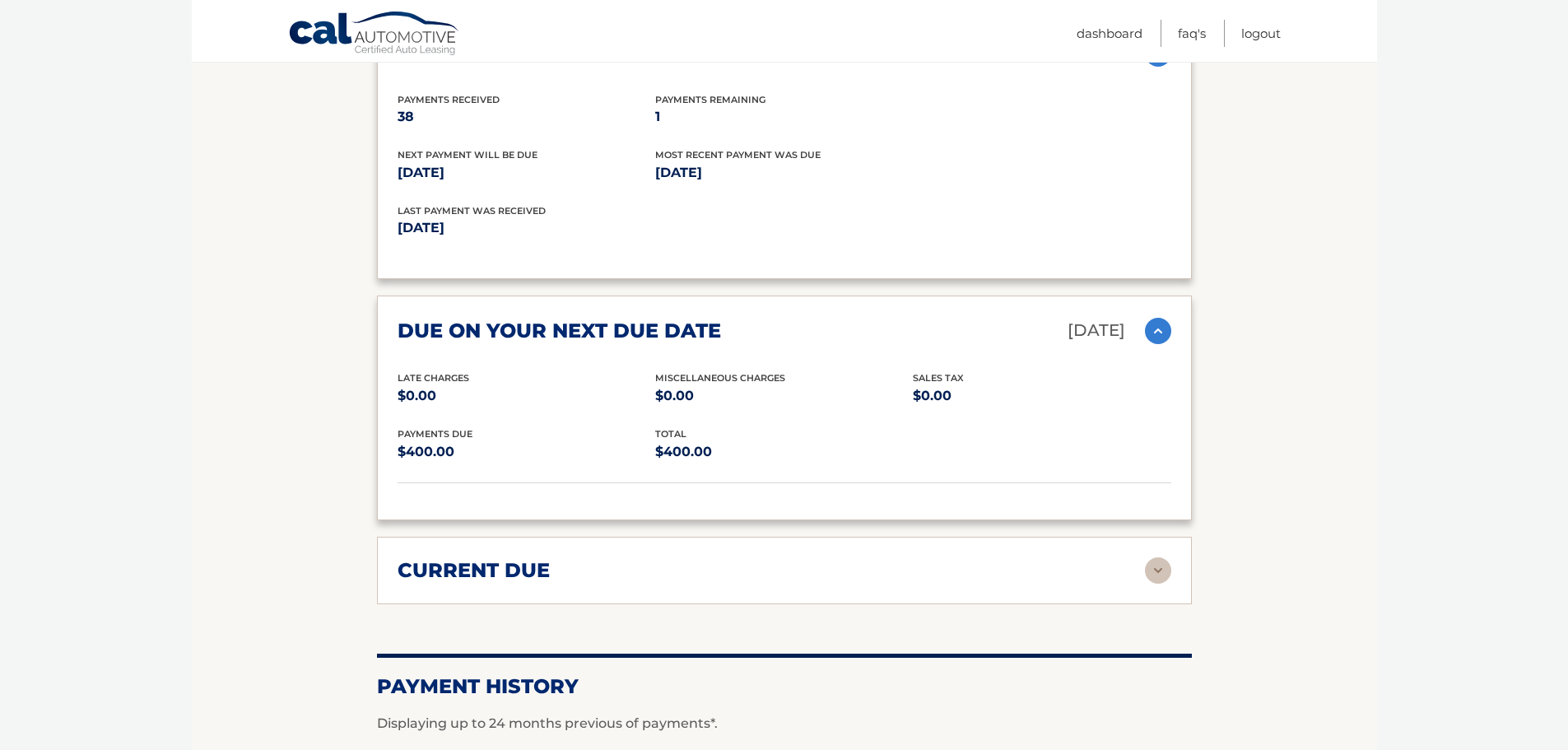
scroll to position [1646, 0]
click at [778, 578] on div "current due" at bounding box center [771, 568] width 748 height 25
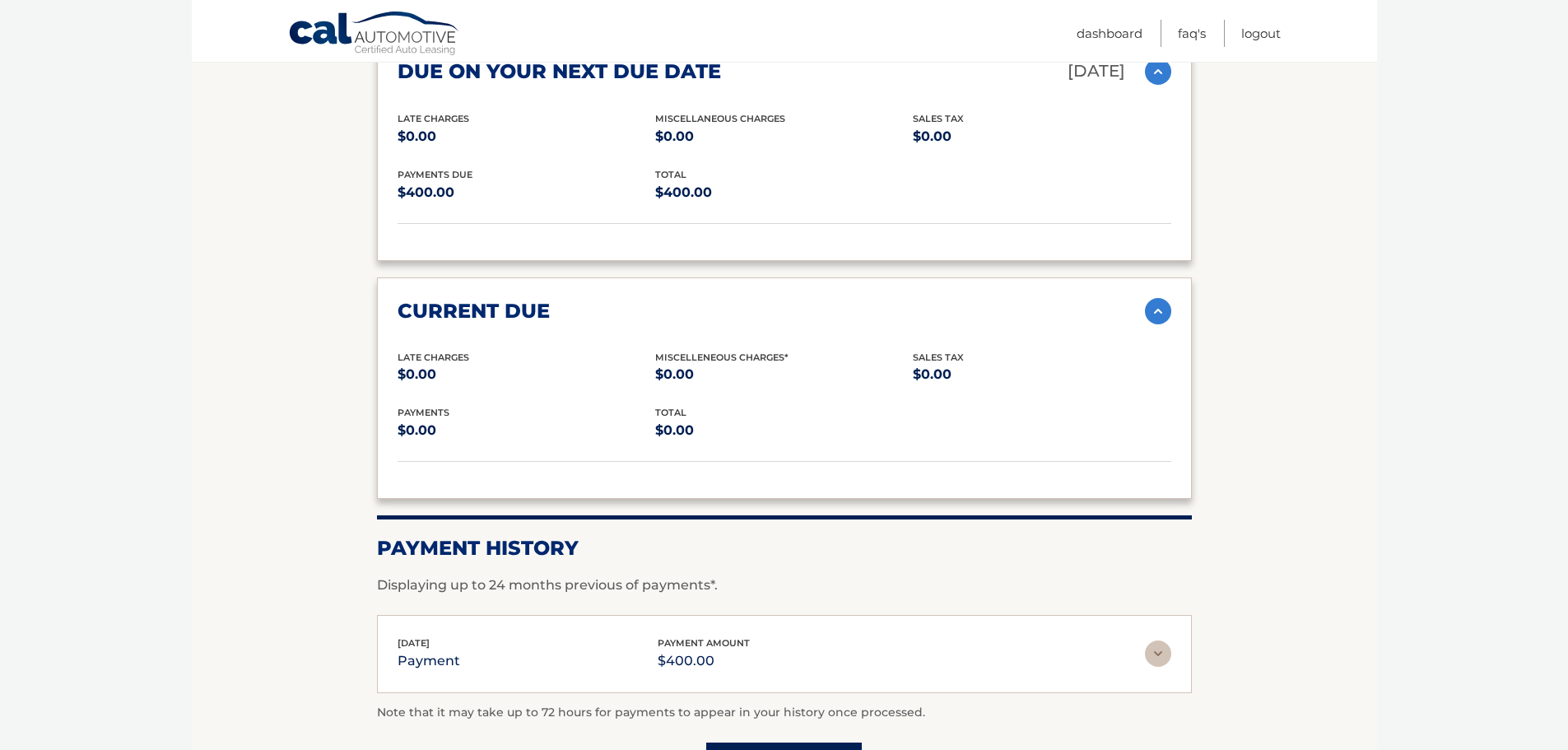
scroll to position [1975, 0]
